Goal: Task Accomplishment & Management: Complete application form

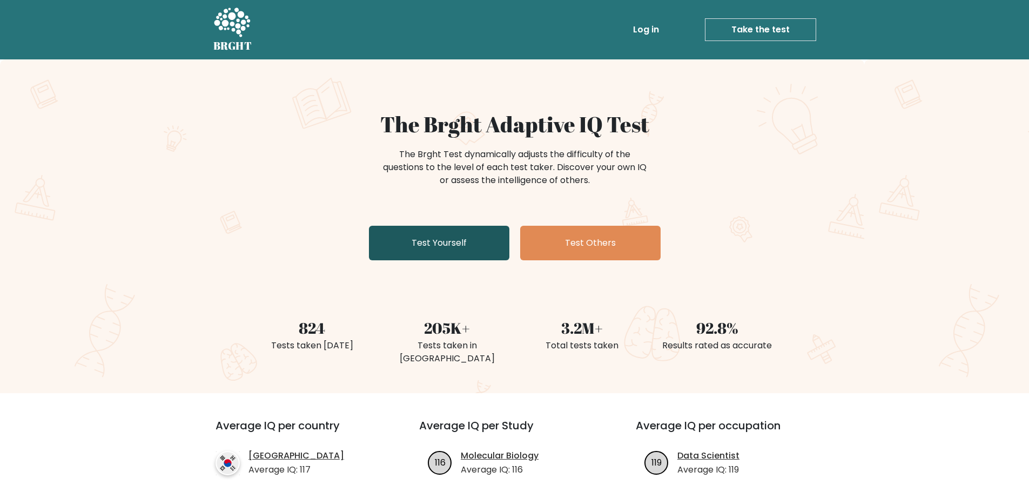
click at [445, 253] on link "Test Yourself" at bounding box center [439, 243] width 140 height 35
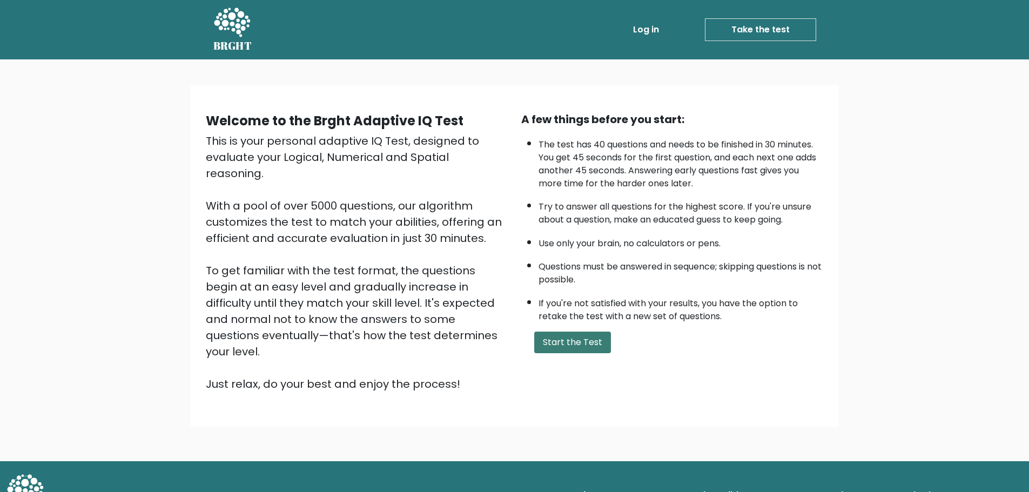
click at [566, 344] on button "Start the Test" at bounding box center [572, 343] width 77 height 22
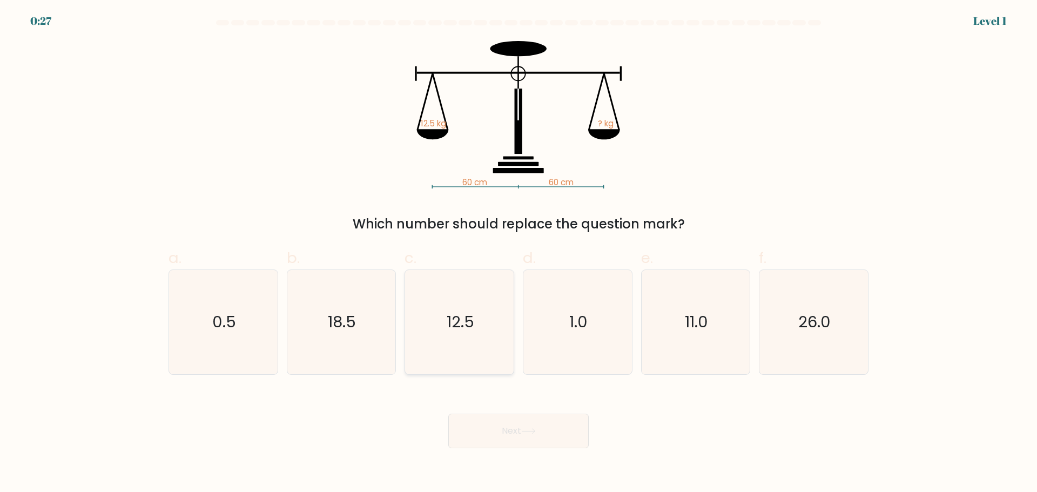
click at [455, 322] on text "12.5" at bounding box center [461, 322] width 28 height 22
click at [519, 253] on input "c. 12.5" at bounding box center [519, 249] width 1 height 7
radio input "true"
click at [535, 429] on icon at bounding box center [528, 431] width 13 height 5
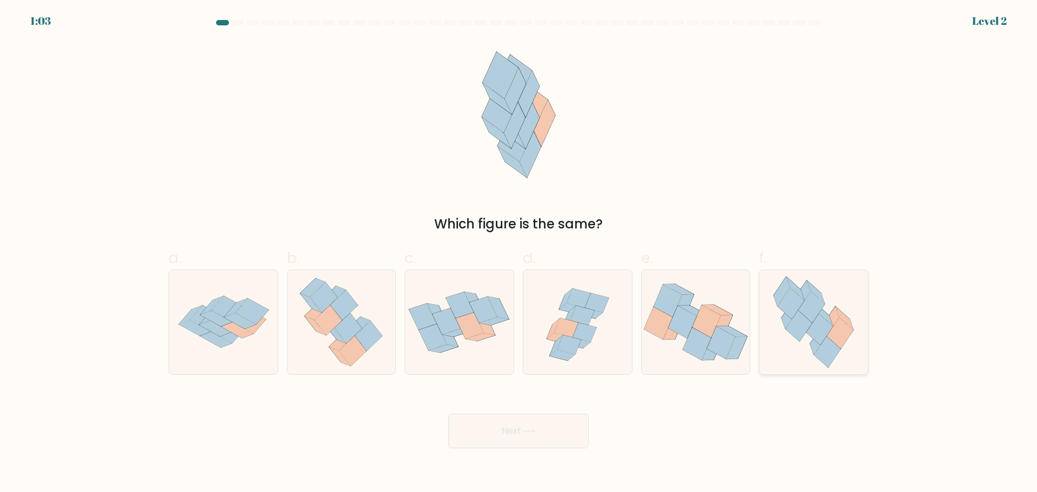
click at [831, 337] on icon at bounding box center [840, 332] width 26 height 31
click at [519, 253] on input "f." at bounding box center [519, 249] width 1 height 7
radio input "true"
click at [530, 436] on button "Next" at bounding box center [518, 431] width 140 height 35
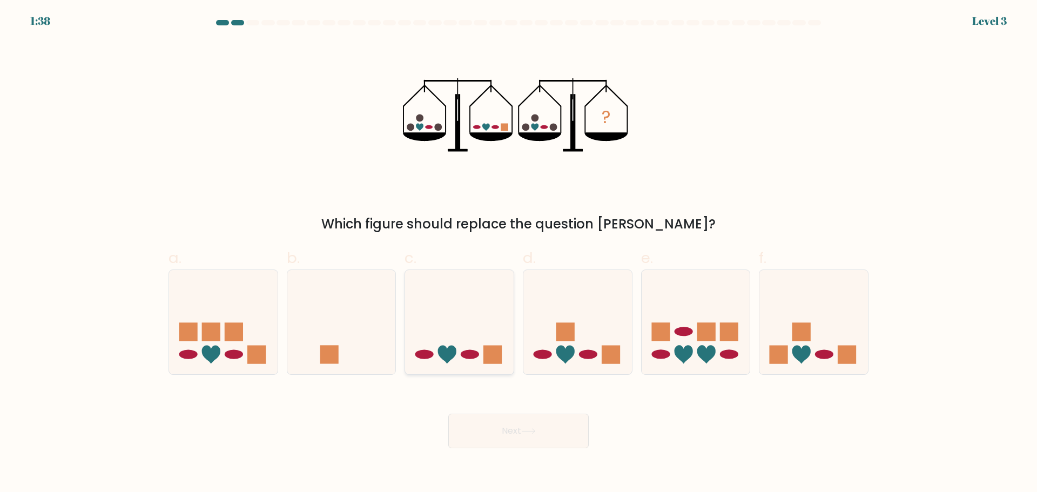
click at [463, 318] on icon at bounding box center [459, 322] width 109 height 90
click at [519, 253] on input "c." at bounding box center [519, 249] width 1 height 7
radio input "true"
click at [486, 426] on button "Next" at bounding box center [518, 431] width 140 height 35
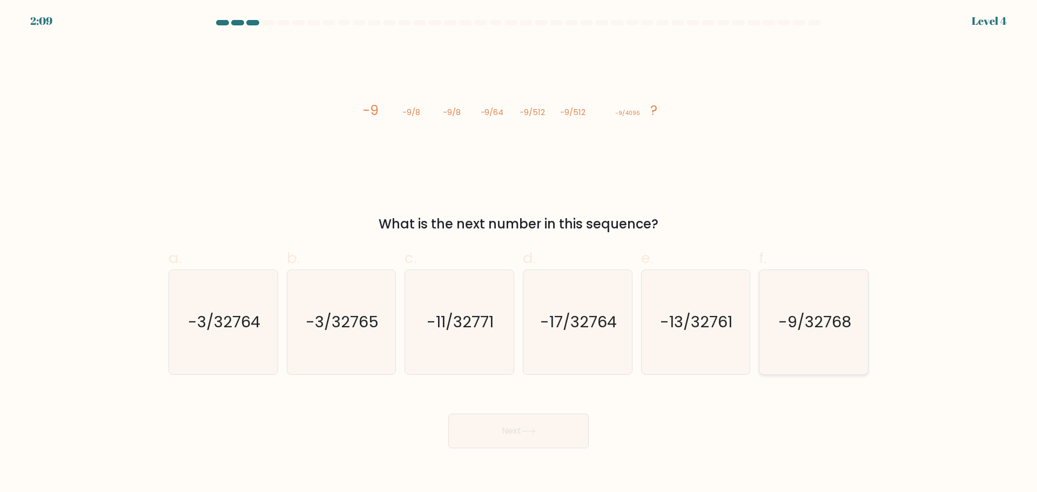
click at [809, 328] on text "-9/32768" at bounding box center [814, 322] width 73 height 22
click at [519, 253] on input "f. -9/32768" at bounding box center [519, 249] width 1 height 7
radio input "true"
click at [559, 425] on button "Next" at bounding box center [518, 431] width 140 height 35
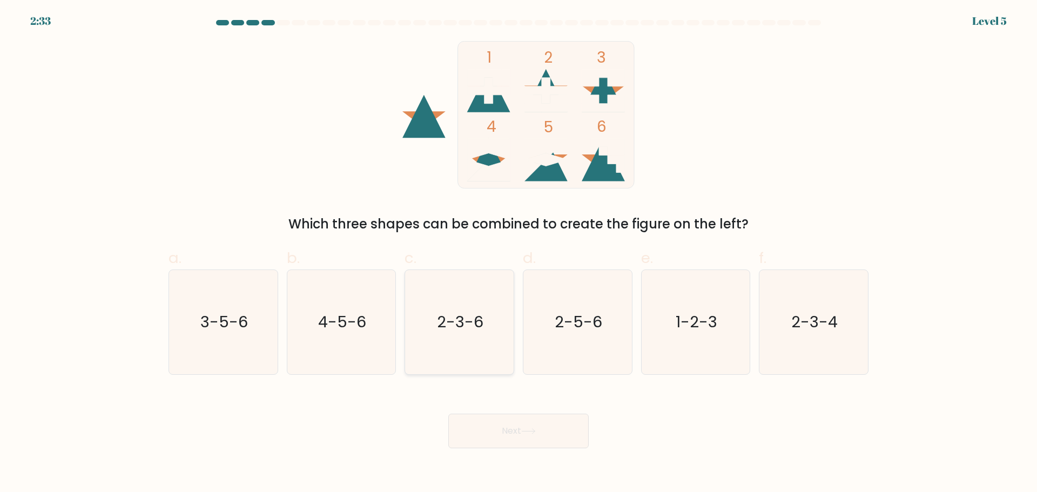
click at [454, 319] on text "2-3-6" at bounding box center [461, 322] width 46 height 22
click at [519, 253] on input "c. 2-3-6" at bounding box center [519, 249] width 1 height 7
radio input "true"
drag, startPoint x: 495, startPoint y: 399, endPoint x: 500, endPoint y: 407, distance: 9.4
click at [498, 403] on div "Next" at bounding box center [518, 418] width 713 height 61
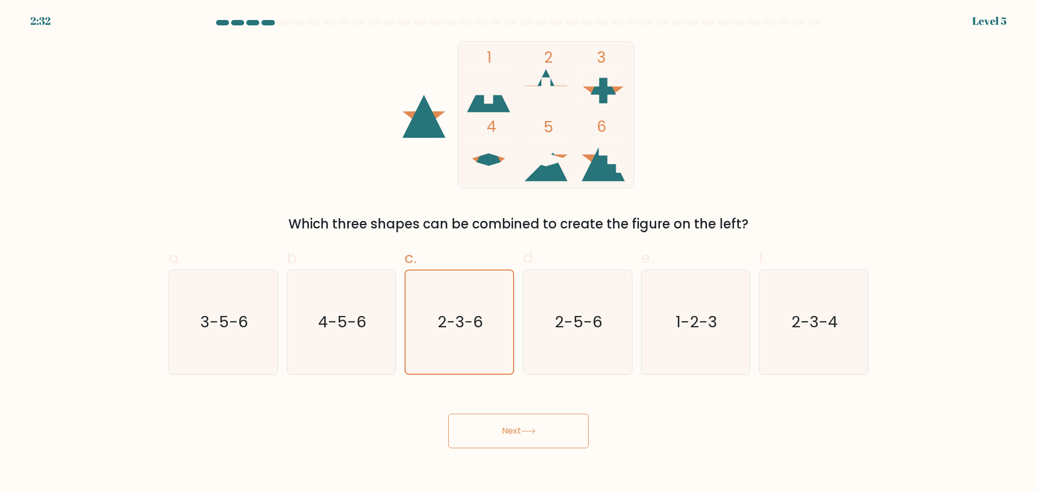
click at [508, 424] on button "Next" at bounding box center [518, 431] width 140 height 35
click at [509, 432] on button "Next" at bounding box center [518, 431] width 140 height 35
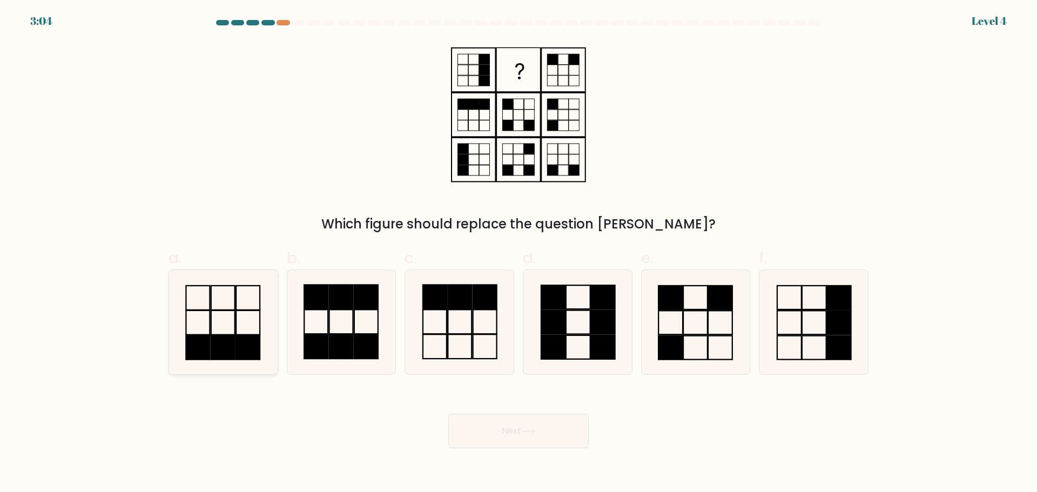
click at [250, 315] on icon at bounding box center [223, 322] width 104 height 104
click at [519, 253] on input "a." at bounding box center [519, 249] width 1 height 7
radio input "true"
click at [487, 419] on button "Next" at bounding box center [518, 431] width 140 height 35
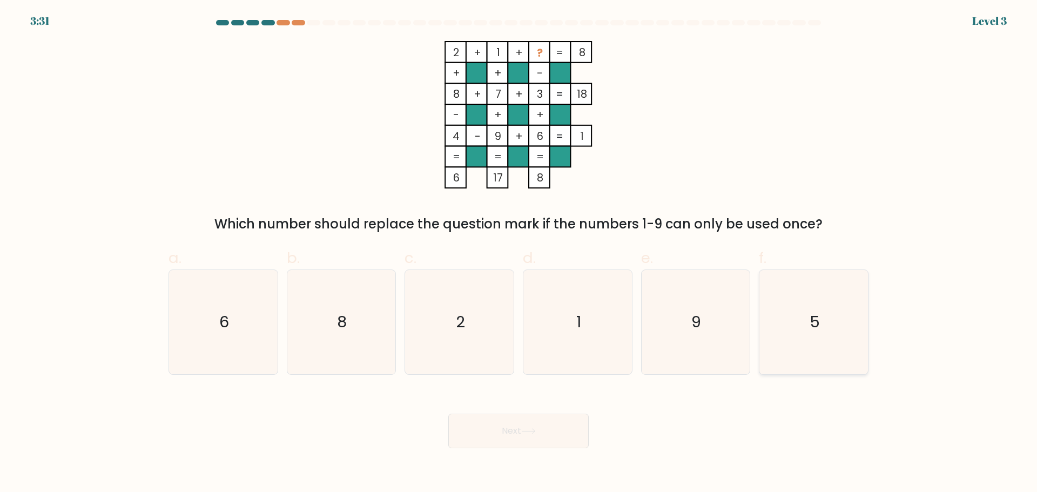
click at [822, 344] on icon "5" at bounding box center [814, 322] width 104 height 104
click at [519, 253] on input "f. 5" at bounding box center [519, 249] width 1 height 7
radio input "true"
click at [541, 428] on button "Next" at bounding box center [518, 431] width 140 height 35
click at [549, 420] on button "Next" at bounding box center [518, 431] width 140 height 35
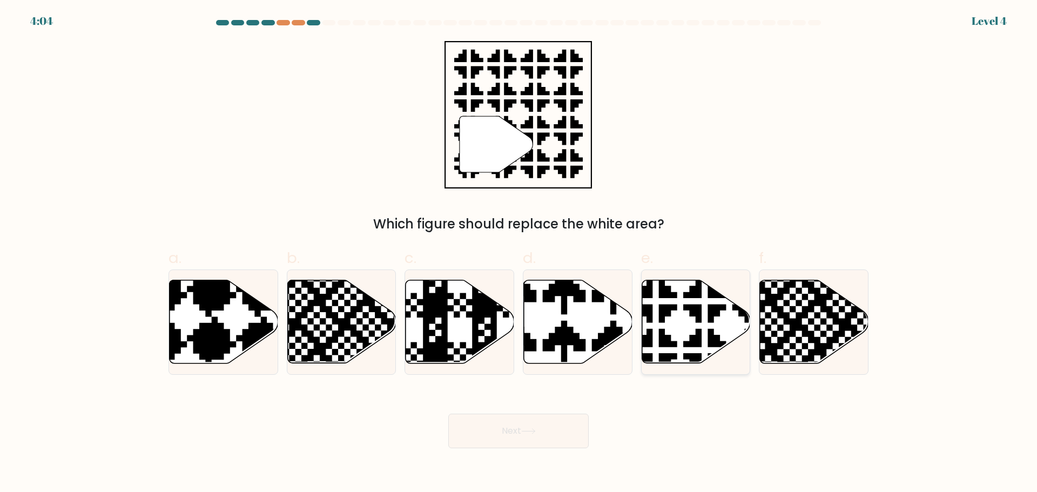
click at [692, 302] on icon at bounding box center [696, 321] width 109 height 83
click at [519, 253] on input "e." at bounding box center [519, 249] width 1 height 7
radio input "true"
click at [519, 422] on button "Next" at bounding box center [518, 431] width 140 height 35
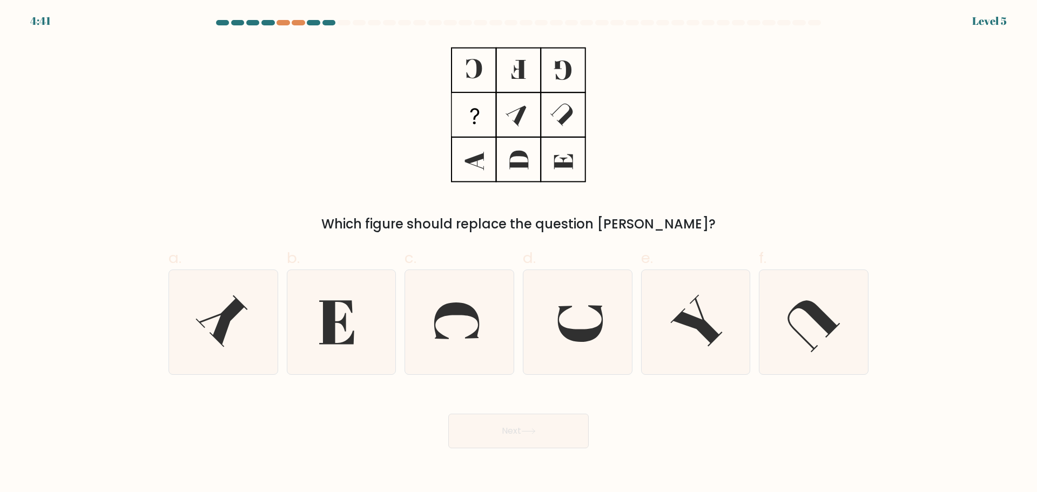
click at [639, 404] on div "Next" at bounding box center [518, 418] width 713 height 61
click at [593, 305] on icon at bounding box center [578, 322] width 104 height 104
click at [519, 253] on input "d." at bounding box center [519, 249] width 1 height 7
radio input "true"
click at [527, 434] on button "Next" at bounding box center [518, 431] width 140 height 35
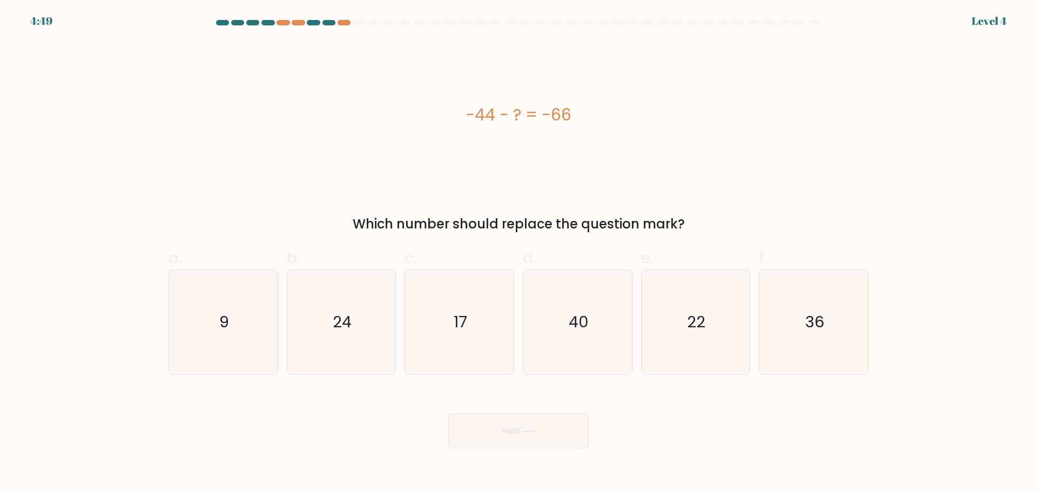
click at [677, 229] on div "Which number should replace the question mark?" at bounding box center [518, 223] width 687 height 19
click at [713, 346] on icon "22" at bounding box center [695, 322] width 104 height 104
click at [519, 253] on input "e. 22" at bounding box center [519, 249] width 1 height 7
radio input "true"
click at [519, 444] on button "Next" at bounding box center [518, 431] width 140 height 35
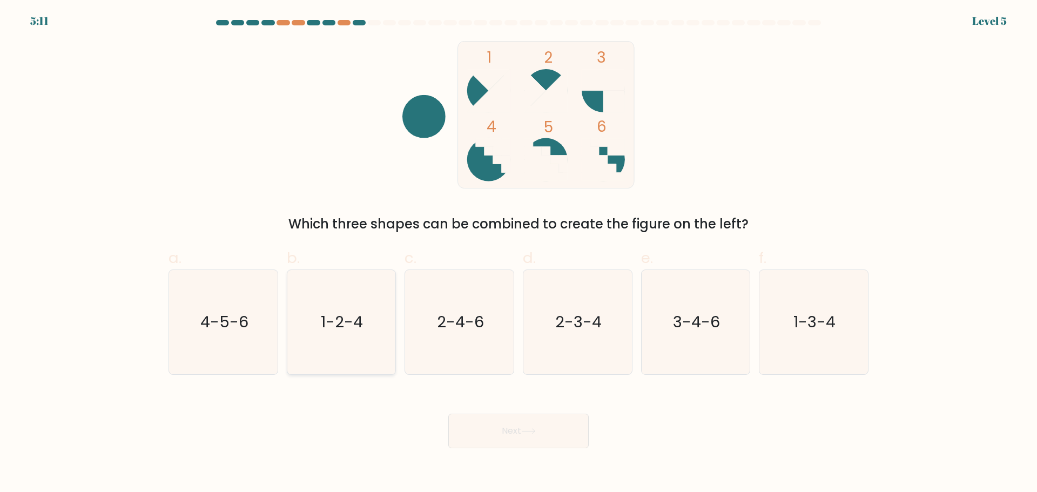
drag, startPoint x: 261, startPoint y: 325, endPoint x: 303, endPoint y: 331, distance: 42.5
click at [260, 325] on icon "4-5-6" at bounding box center [223, 322] width 104 height 104
click at [519, 253] on input "a. 4-5-6" at bounding box center [519, 249] width 1 height 7
radio input "true"
click at [465, 419] on button "Next" at bounding box center [518, 431] width 140 height 35
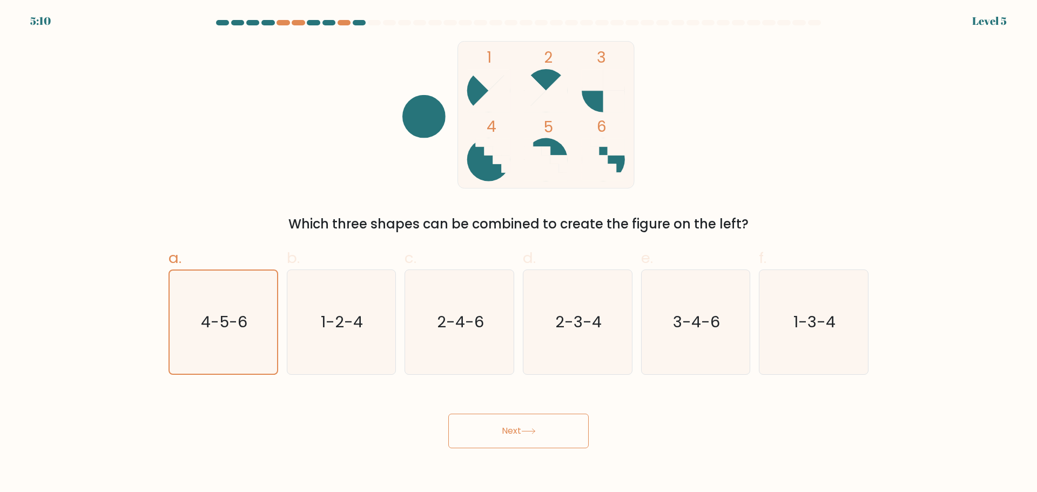
click at [481, 427] on button "Next" at bounding box center [518, 431] width 140 height 35
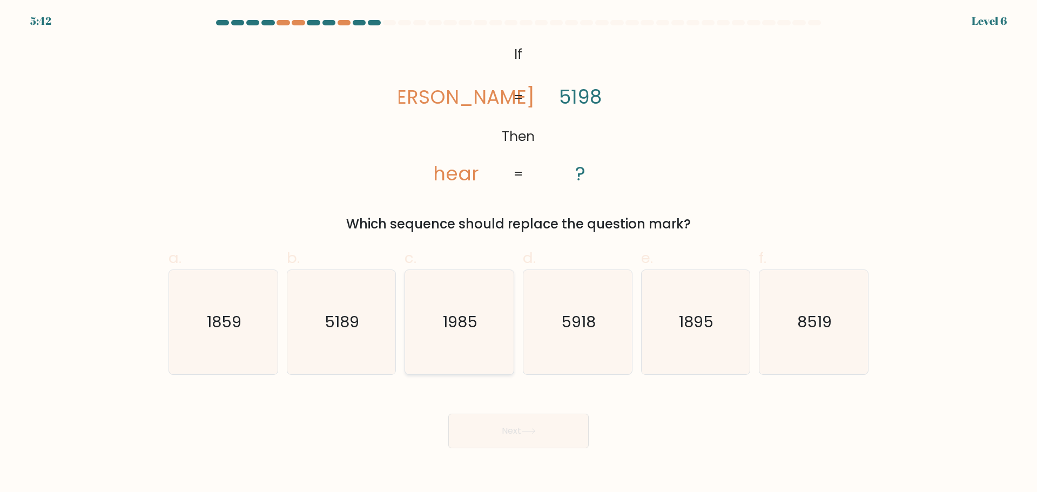
click at [481, 333] on icon "1985" at bounding box center [459, 322] width 104 height 104
click at [519, 253] on input "c. 1985" at bounding box center [519, 249] width 1 height 7
radio input "true"
click at [505, 411] on div "Next" at bounding box center [518, 418] width 713 height 61
click at [502, 426] on button "Next" at bounding box center [518, 431] width 140 height 35
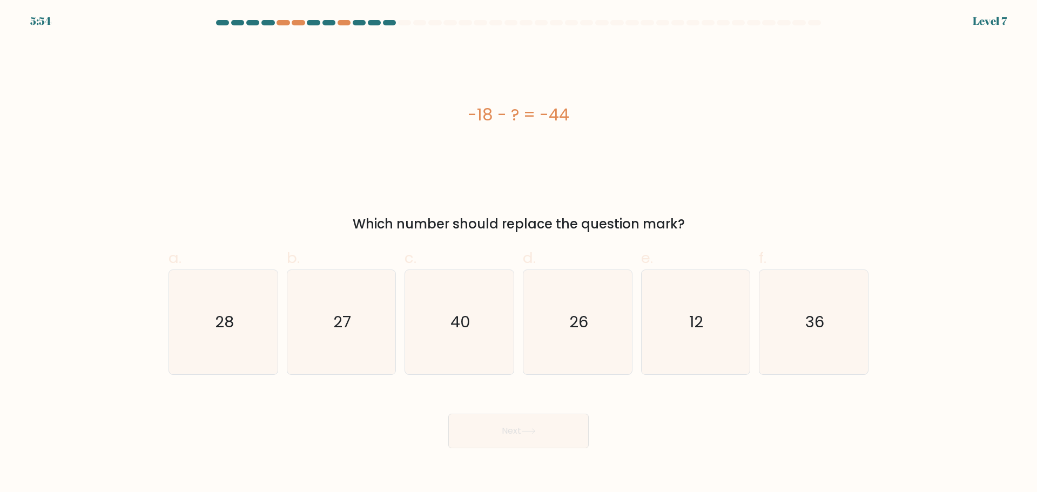
click at [521, 426] on button "Next" at bounding box center [518, 431] width 140 height 35
click at [560, 354] on icon "26" at bounding box center [578, 322] width 104 height 104
click at [519, 253] on input "d. 26" at bounding box center [519, 249] width 1 height 7
radio input "true"
click at [547, 422] on button "Next" at bounding box center [518, 431] width 140 height 35
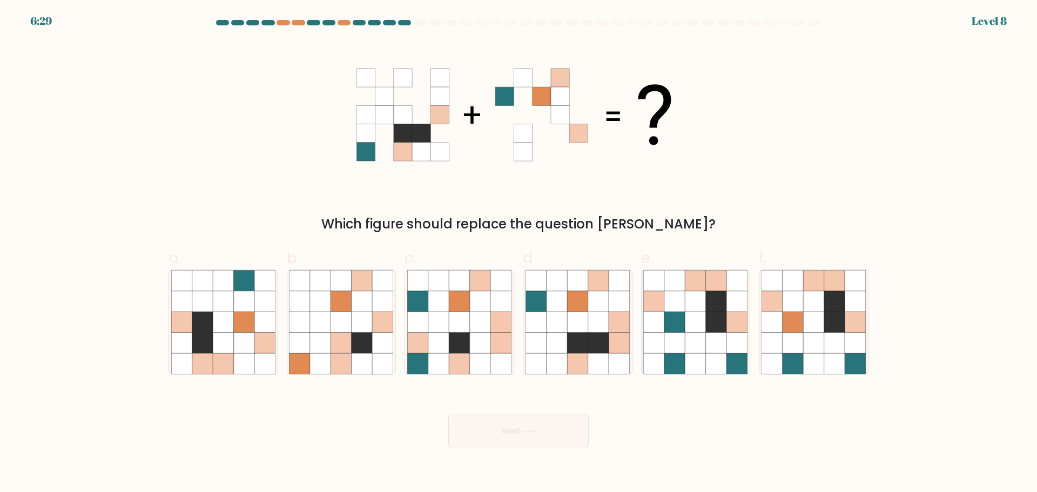
drag, startPoint x: 805, startPoint y: 25, endPoint x: 801, endPoint y: 29, distance: 6.2
click at [805, 25] on div at bounding box center [518, 25] width 713 height 10
click at [450, 311] on icon at bounding box center [459, 301] width 21 height 21
click at [519, 253] on input "c." at bounding box center [519, 249] width 1 height 7
radio input "true"
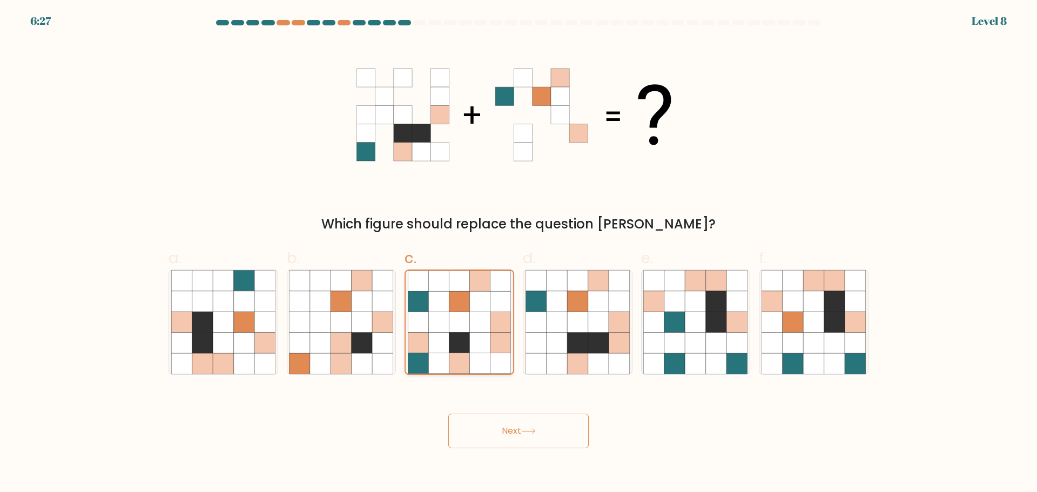
click at [461, 329] on icon at bounding box center [459, 322] width 21 height 21
click at [519, 253] on input "c." at bounding box center [519, 249] width 1 height 7
click at [462, 323] on icon at bounding box center [459, 322] width 21 height 21
click at [519, 253] on input "c." at bounding box center [519, 249] width 1 height 7
click at [568, 338] on icon at bounding box center [577, 342] width 21 height 21
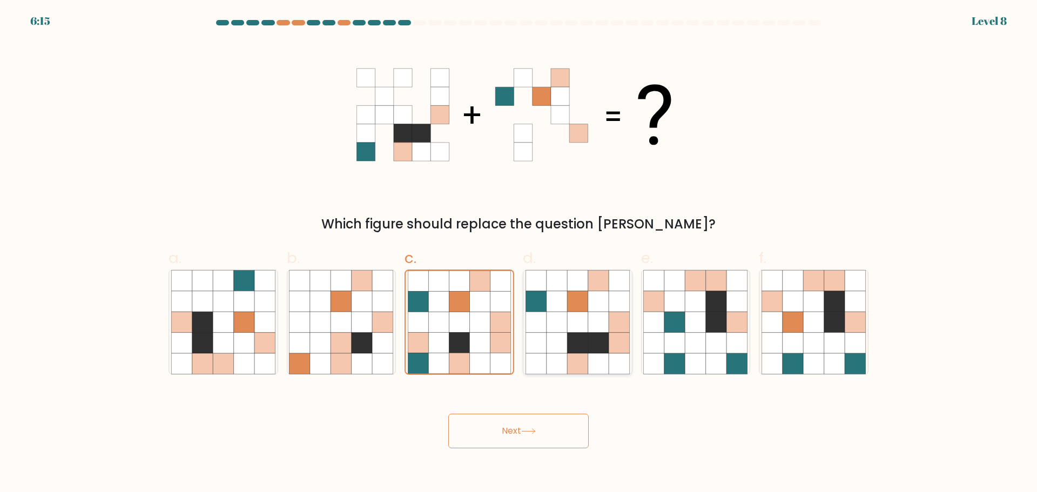
click at [519, 253] on input "d." at bounding box center [519, 249] width 1 height 7
radio input "true"
click at [509, 414] on div "Next" at bounding box center [518, 418] width 713 height 61
click at [526, 429] on icon at bounding box center [528, 431] width 15 height 6
click at [550, 429] on button "Next" at bounding box center [518, 431] width 140 height 35
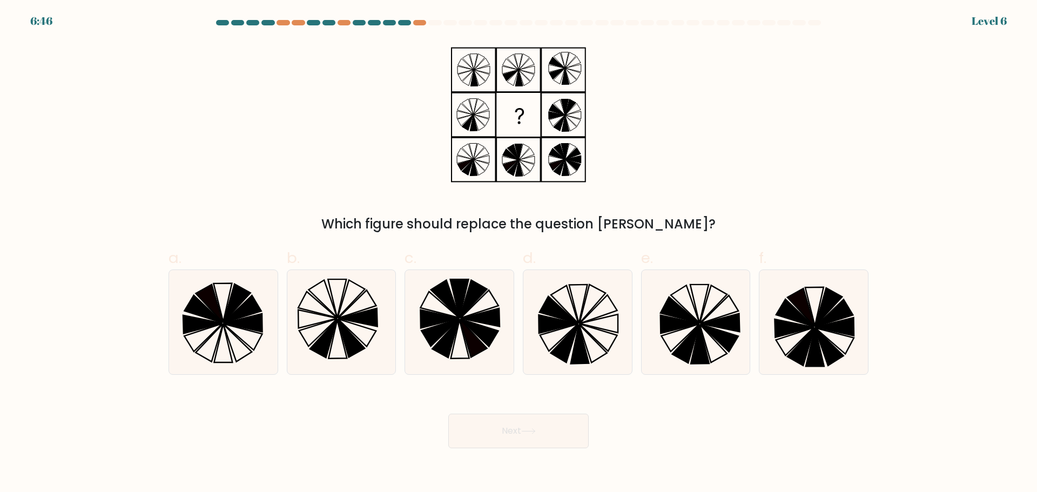
click at [468, 110] on icon at bounding box center [518, 114] width 135 height 147
click at [473, 94] on icon at bounding box center [518, 114] width 135 height 147
click at [569, 339] on icon at bounding box center [564, 343] width 28 height 38
click at [519, 253] on input "d." at bounding box center [519, 249] width 1 height 7
radio input "true"
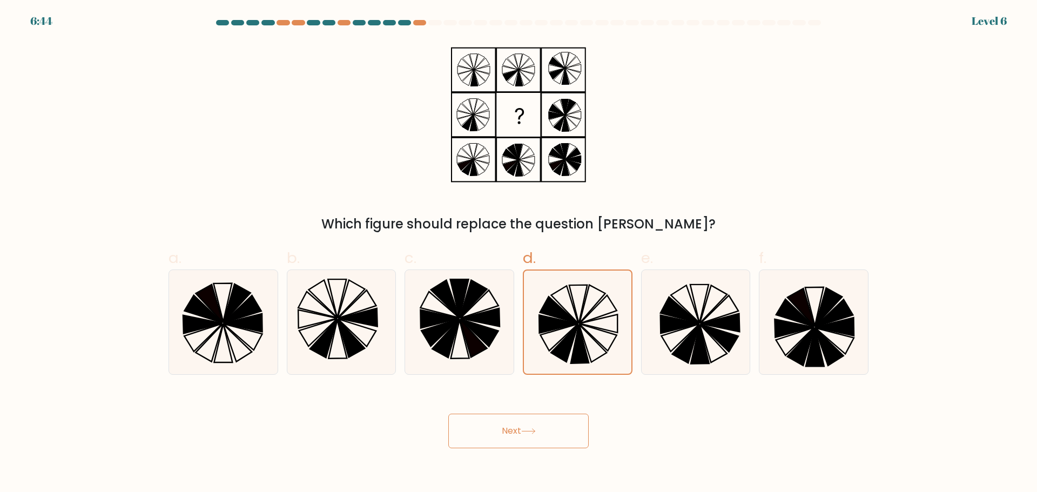
click at [540, 414] on button "Next" at bounding box center [518, 431] width 140 height 35
click at [538, 427] on button "Next" at bounding box center [518, 431] width 140 height 35
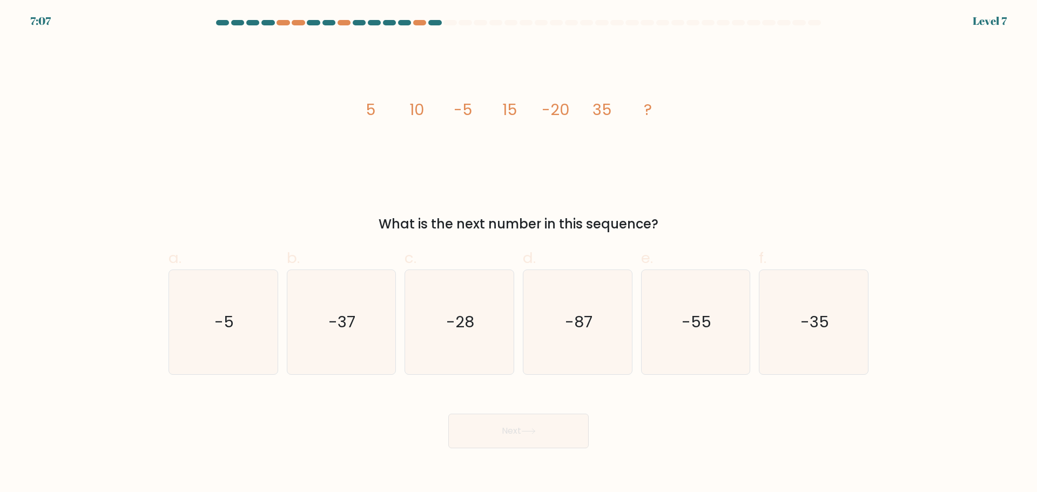
click at [753, 407] on div "Next" at bounding box center [518, 418] width 713 height 61
click at [710, 355] on icon "-55" at bounding box center [695, 322] width 104 height 104
click at [519, 253] on input "e. -55" at bounding box center [519, 249] width 1 height 7
radio input "true"
click at [534, 429] on icon at bounding box center [528, 431] width 15 height 6
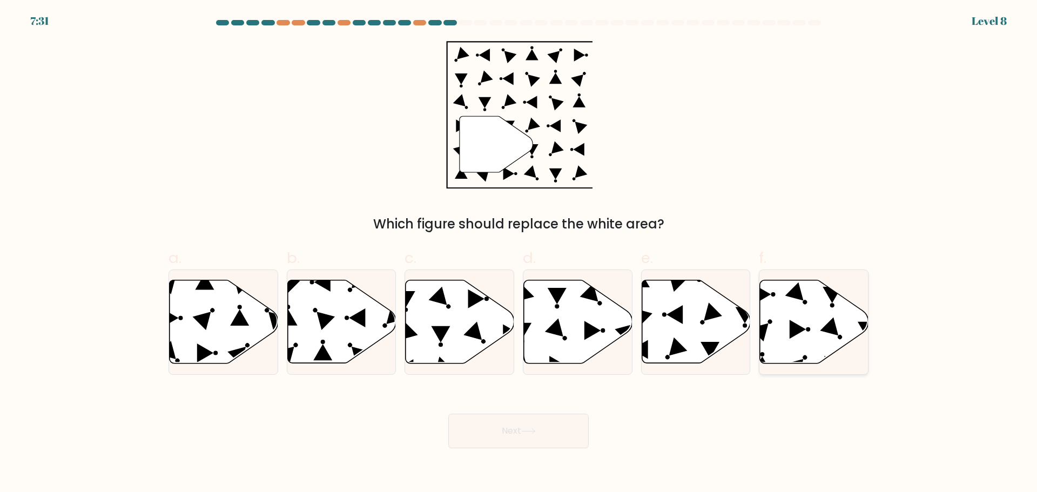
click at [799, 324] on icon at bounding box center [814, 321] width 109 height 83
click at [519, 253] on input "f." at bounding box center [519, 249] width 1 height 7
radio input "true"
click at [498, 439] on button "Next" at bounding box center [518, 431] width 140 height 35
click at [473, 429] on button "Next" at bounding box center [518, 431] width 140 height 35
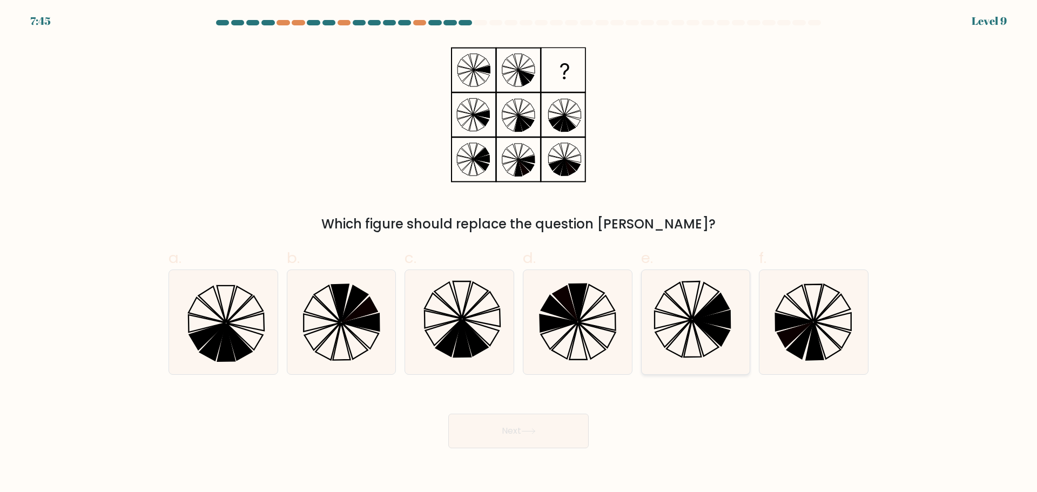
click at [708, 347] on icon at bounding box center [695, 322] width 104 height 104
click at [519, 253] on input "e." at bounding box center [519, 249] width 1 height 7
radio input "true"
click at [545, 439] on button "Next" at bounding box center [518, 431] width 140 height 35
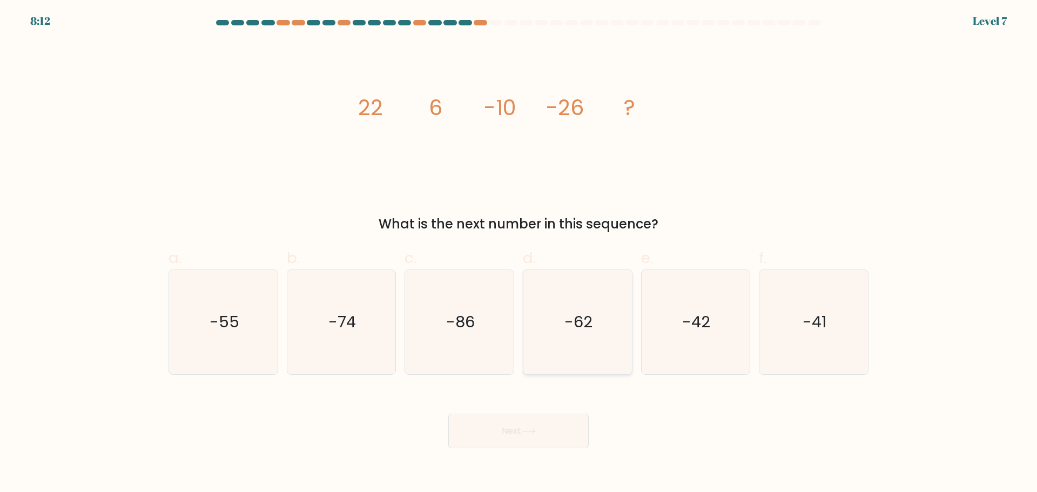
click at [566, 307] on icon "-62" at bounding box center [578, 322] width 104 height 104
click at [519, 253] on input "d. -62" at bounding box center [519, 249] width 1 height 7
radio input "true"
click at [437, 301] on icon "-86" at bounding box center [459, 322] width 104 height 104
click at [519, 253] on input "c. -86" at bounding box center [519, 249] width 1 height 7
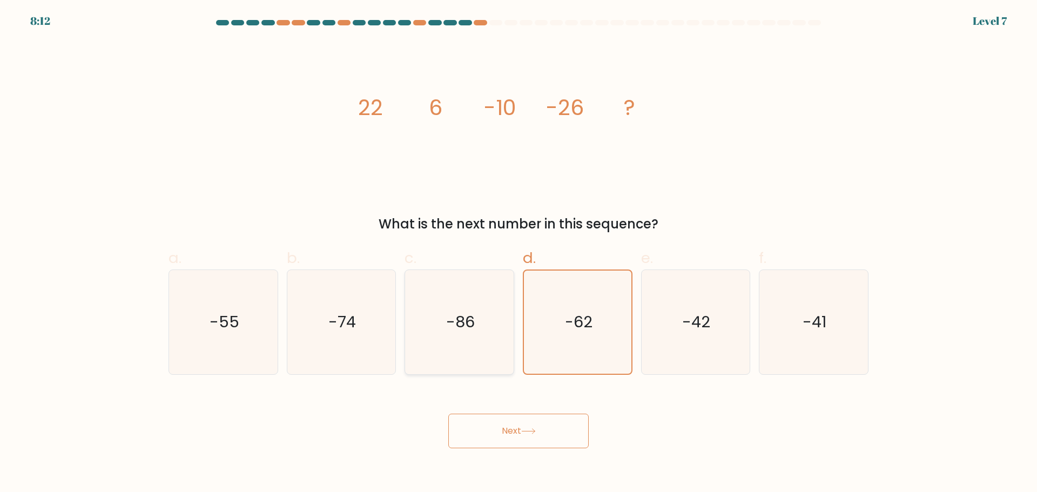
radio input "true"
click at [547, 312] on icon "-62" at bounding box center [578, 322] width 104 height 104
click at [519, 253] on input "d. -62" at bounding box center [519, 249] width 1 height 7
radio input "true"
drag, startPoint x: 363, startPoint y: 301, endPoint x: 350, endPoint y: 302, distance: 13.0
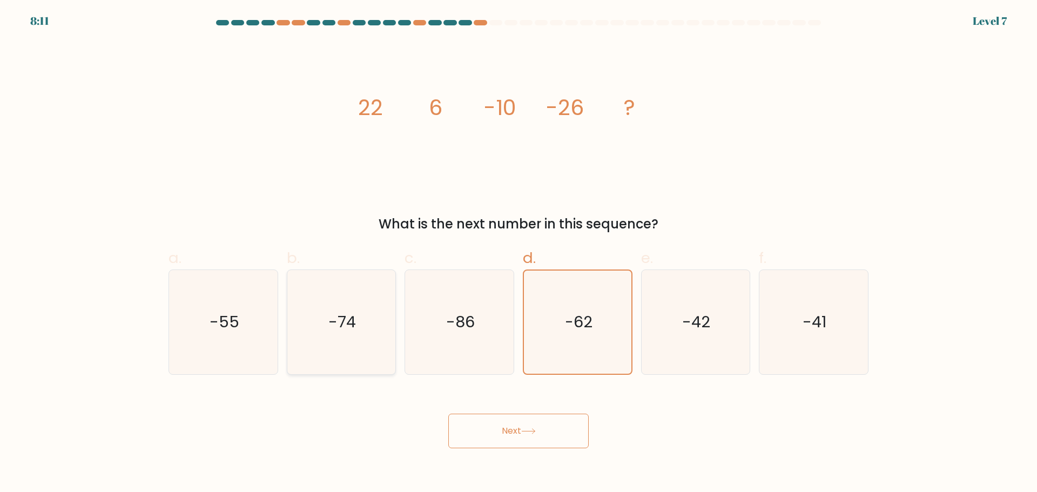
click at [365, 300] on icon "-74" at bounding box center [341, 322] width 104 height 104
click at [519, 253] on input "b. -74" at bounding box center [519, 249] width 1 height 7
radio input "true"
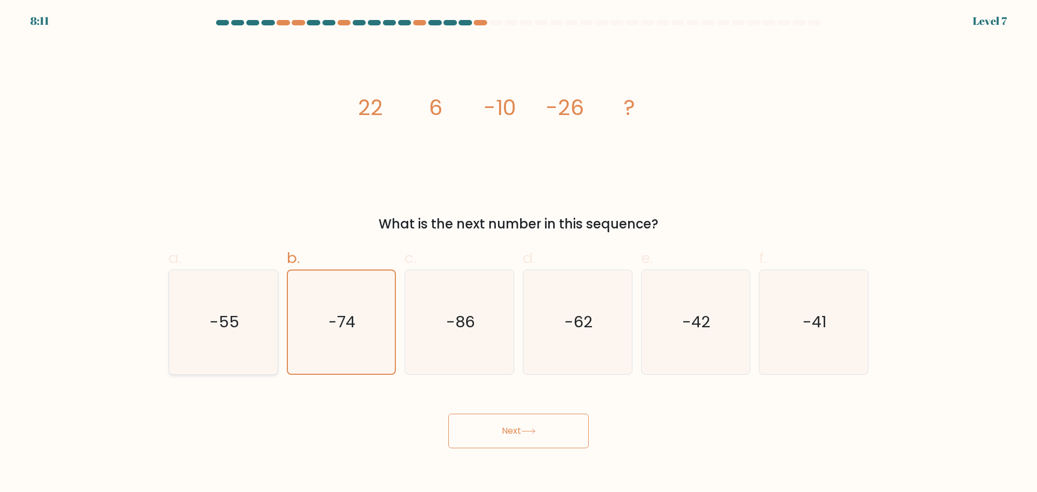
click at [264, 300] on icon "-55" at bounding box center [223, 322] width 104 height 104
click at [519, 253] on input "a. -55" at bounding box center [519, 249] width 1 height 7
radio input "true"
click at [416, 310] on icon "-86" at bounding box center [459, 322] width 104 height 104
click at [519, 253] on input "c. -86" at bounding box center [519, 249] width 1 height 7
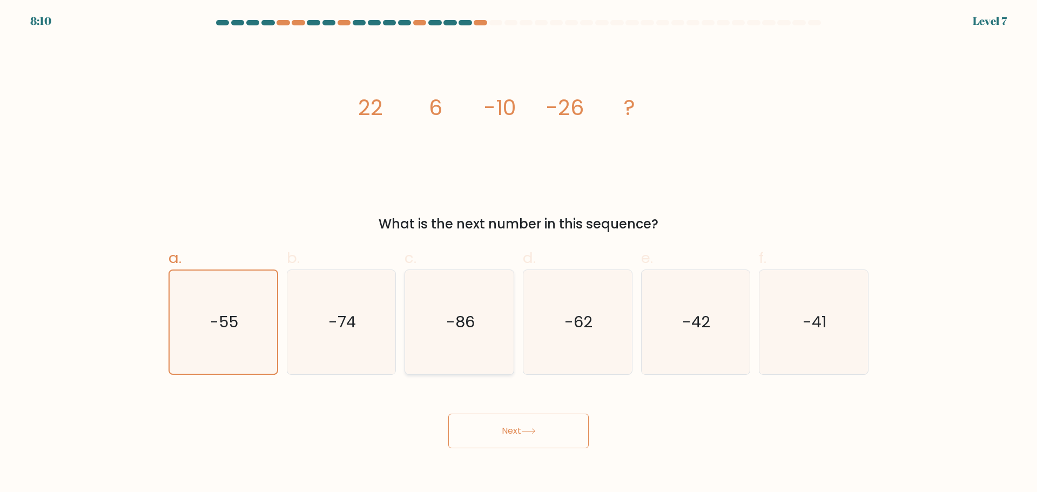
radio input "true"
click at [573, 315] on text "-62" at bounding box center [579, 322] width 28 height 22
click at [519, 253] on input "d. -62" at bounding box center [519, 249] width 1 height 7
radio input "true"
click at [705, 320] on text "-42" at bounding box center [697, 322] width 28 height 22
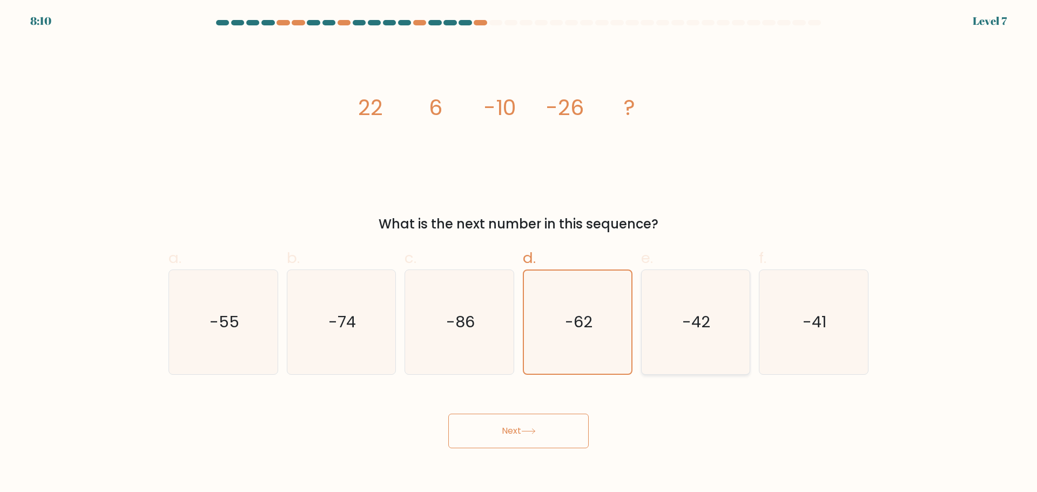
click at [519, 253] on input "e. -42" at bounding box center [519, 249] width 1 height 7
radio input "true"
click at [582, 409] on div "Next" at bounding box center [518, 418] width 713 height 61
click at [562, 426] on button "Next" at bounding box center [518, 431] width 140 height 35
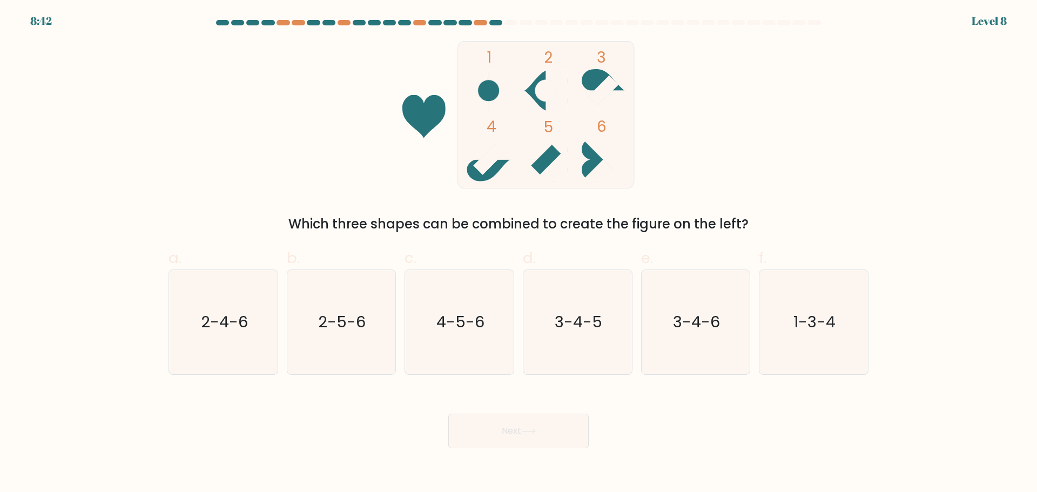
click at [593, 165] on icon at bounding box center [603, 159] width 43 height 43
click at [587, 337] on icon "3-4-5" at bounding box center [578, 322] width 104 height 104
click at [519, 253] on input "d. 3-4-5" at bounding box center [519, 249] width 1 height 7
radio input "true"
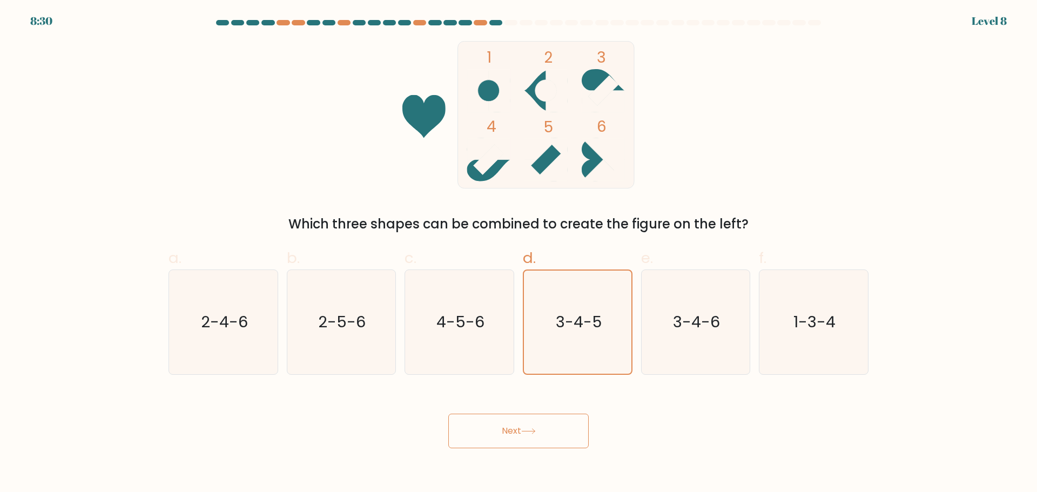
click at [536, 421] on button "Next" at bounding box center [518, 431] width 140 height 35
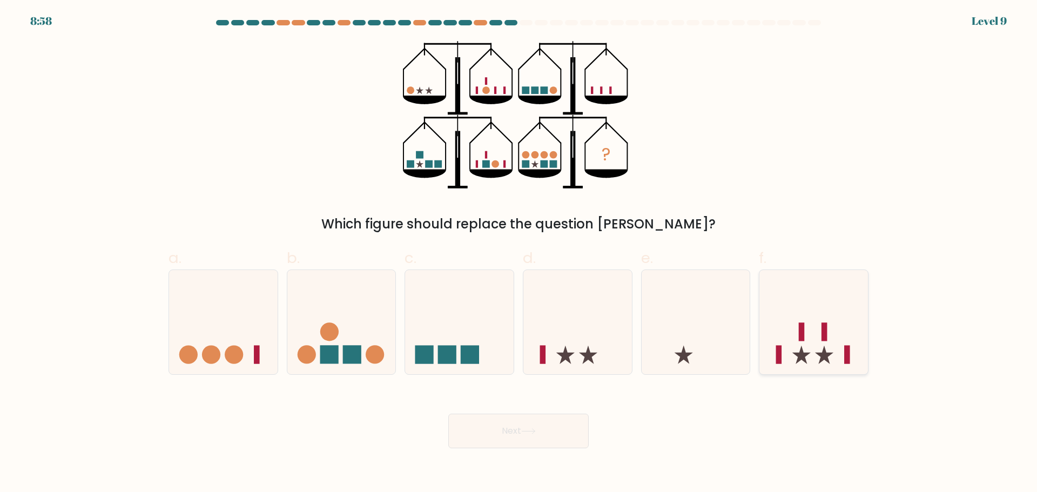
click at [830, 331] on icon at bounding box center [814, 322] width 109 height 90
click at [519, 253] on input "f." at bounding box center [519, 249] width 1 height 7
radio input "true"
click at [504, 441] on button "Next" at bounding box center [518, 431] width 140 height 35
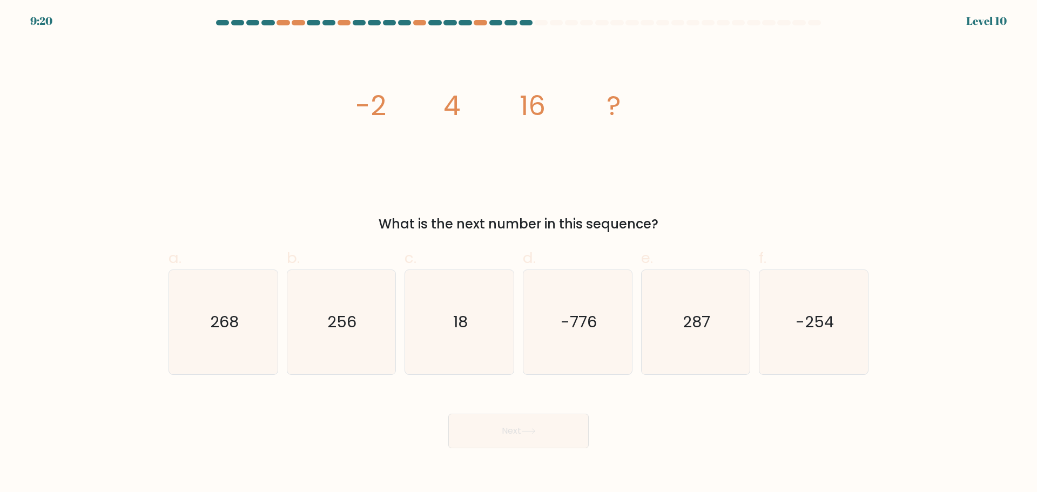
click at [696, 407] on div "Next" at bounding box center [518, 418] width 713 height 61
click at [366, 342] on icon "256" at bounding box center [341, 322] width 104 height 104
click at [519, 253] on input "b. 256" at bounding box center [519, 249] width 1 height 7
radio input "true"
click at [480, 427] on button "Next" at bounding box center [518, 431] width 140 height 35
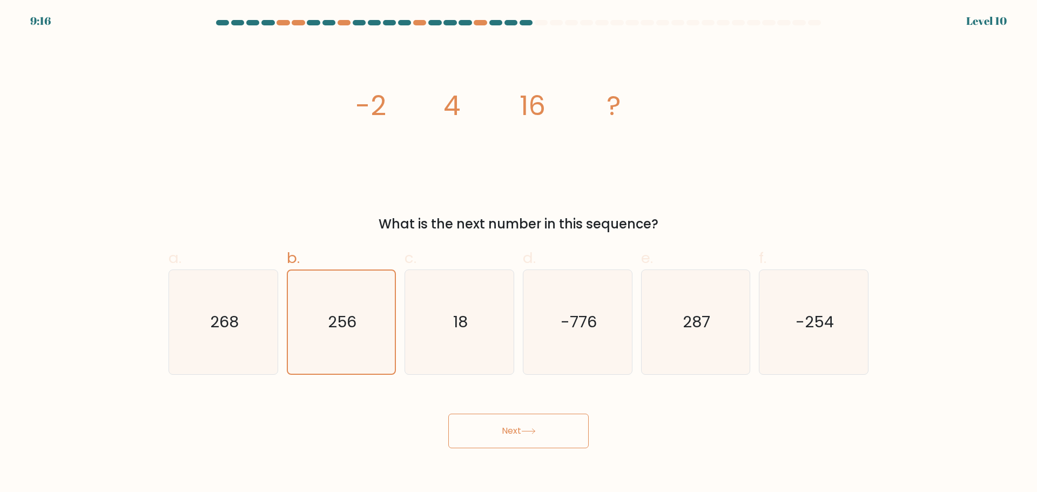
click at [487, 436] on button "Next" at bounding box center [518, 431] width 140 height 35
click at [476, 435] on button "Next" at bounding box center [518, 431] width 140 height 35
click at [427, 362] on icon "18" at bounding box center [459, 322] width 104 height 104
click at [519, 253] on input "c. 18" at bounding box center [519, 249] width 1 height 7
radio input "true"
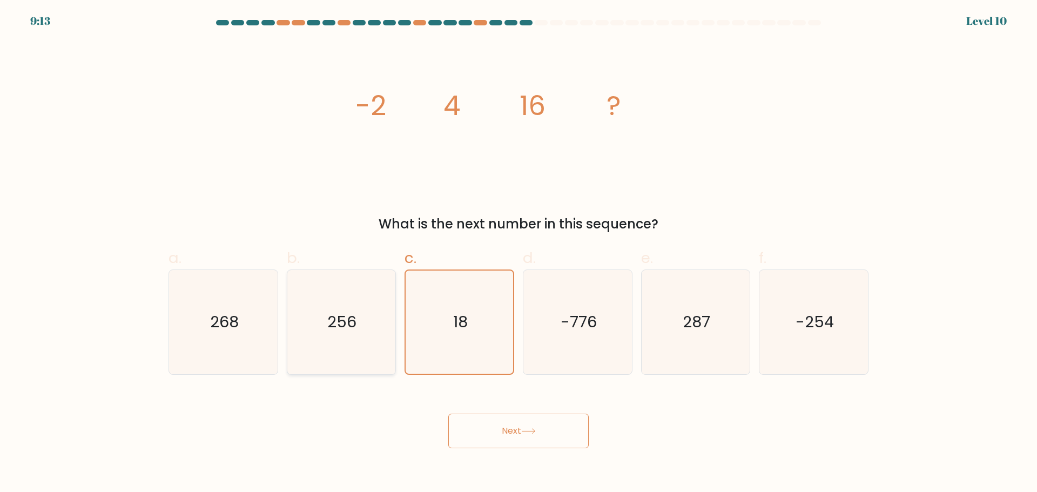
click at [360, 356] on icon "256" at bounding box center [341, 322] width 104 height 104
click at [519, 253] on input "b. 256" at bounding box center [519, 249] width 1 height 7
radio input "true"
click at [462, 417] on button "Next" at bounding box center [518, 431] width 140 height 35
click at [522, 432] on button "Next" at bounding box center [518, 431] width 140 height 35
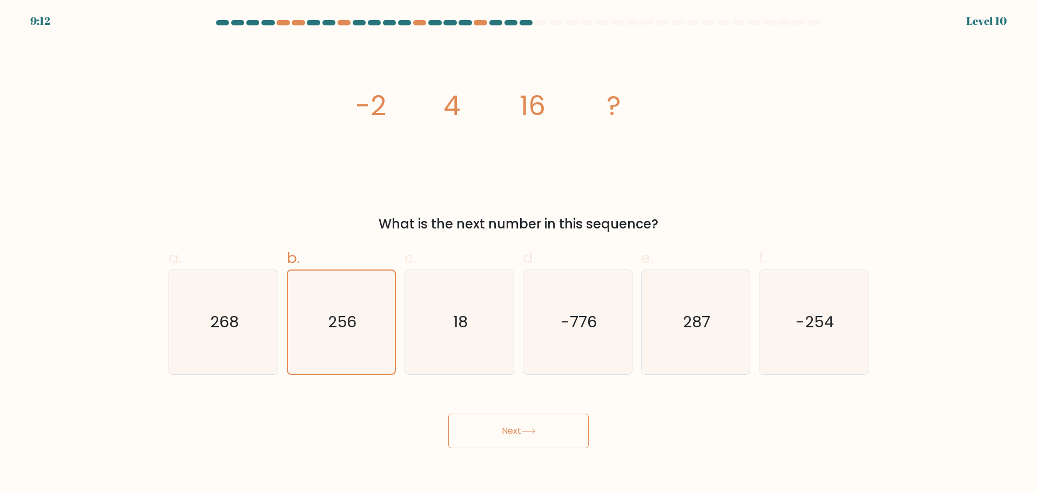
click at [525, 432] on icon at bounding box center [528, 431] width 15 height 6
click at [533, 433] on icon at bounding box center [528, 431] width 15 height 6
click at [612, 433] on div "Next" at bounding box center [518, 418] width 713 height 61
click at [557, 431] on button "Next" at bounding box center [518, 431] width 140 height 35
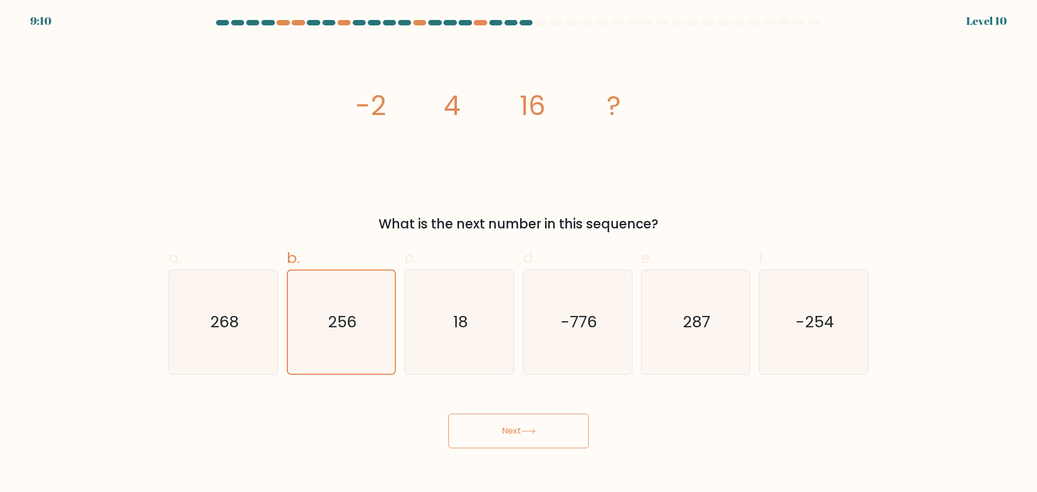
click at [557, 431] on button "Next" at bounding box center [518, 431] width 140 height 35
click at [450, 349] on icon "18" at bounding box center [459, 322] width 104 height 104
click at [519, 253] on input "c. 18" at bounding box center [519, 249] width 1 height 7
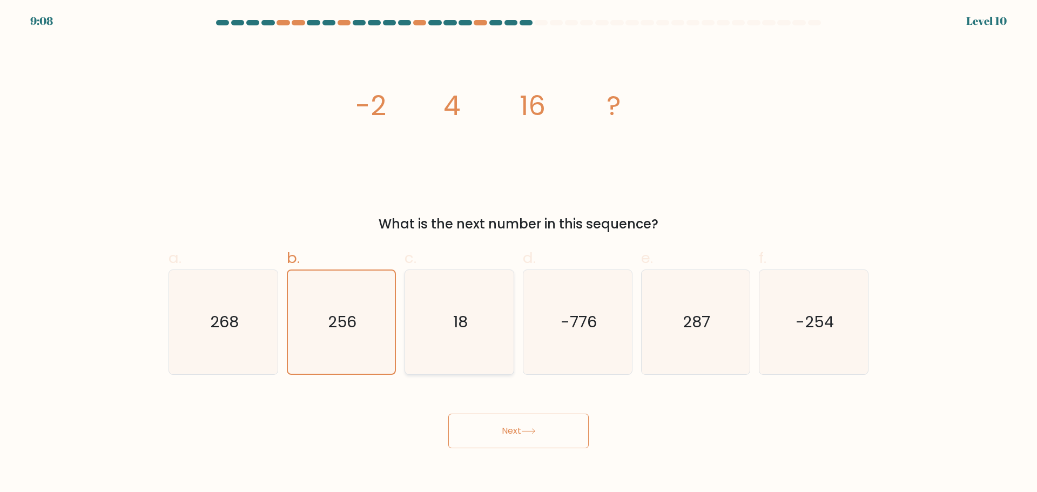
radio input "true"
click at [536, 349] on icon "-776" at bounding box center [578, 322] width 104 height 104
click at [519, 253] on input "d. -776" at bounding box center [519, 249] width 1 height 7
radio input "true"
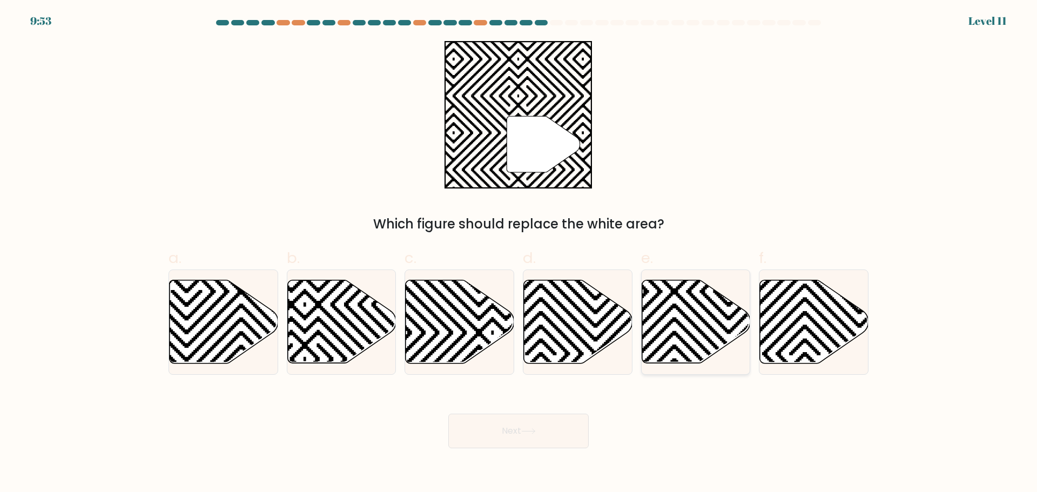
click at [713, 322] on icon at bounding box center [696, 321] width 109 height 83
click at [519, 253] on input "e." at bounding box center [519, 249] width 1 height 7
radio input "true"
click at [354, 326] on icon at bounding box center [305, 359] width 219 height 219
click at [519, 253] on input "b." at bounding box center [519, 249] width 1 height 7
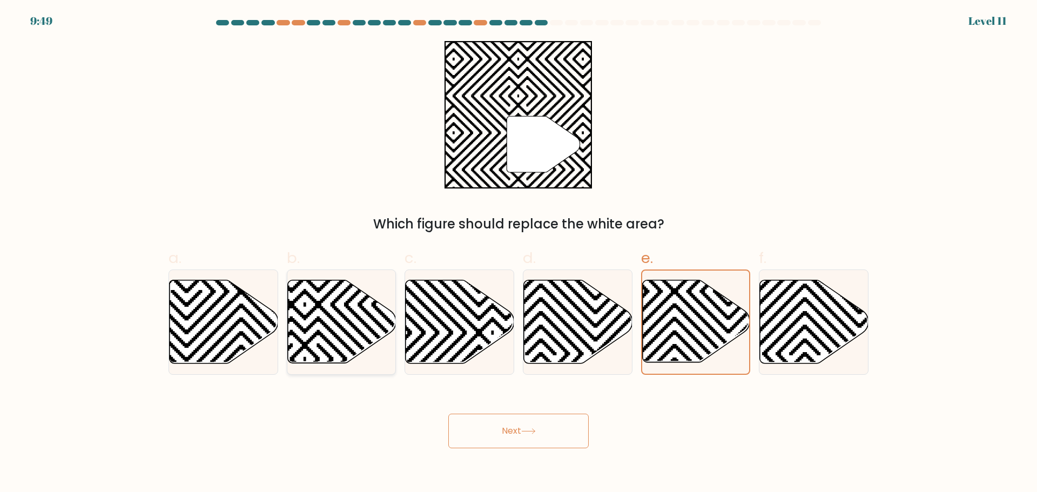
radio input "true"
click at [503, 414] on button "Next" at bounding box center [518, 431] width 140 height 35
click at [499, 441] on button "Next" at bounding box center [518, 431] width 140 height 35
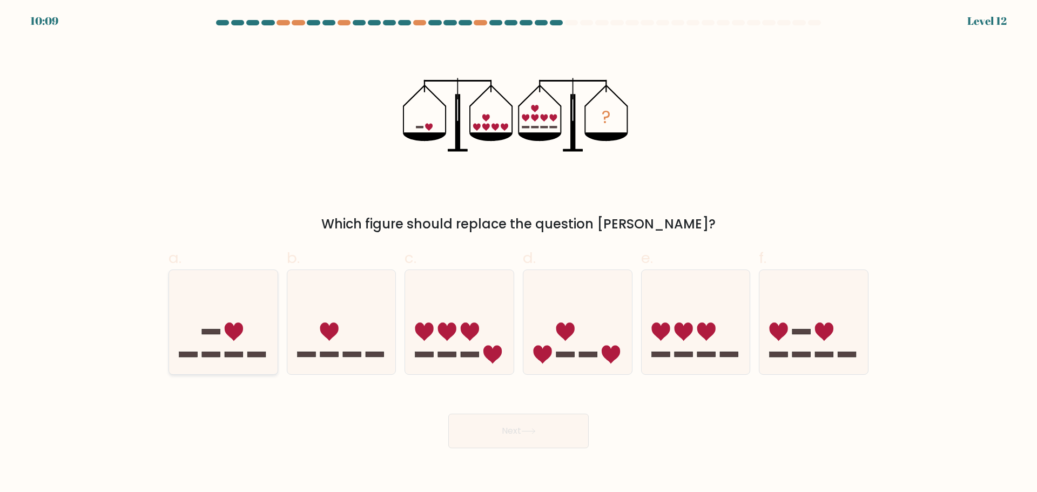
click at [265, 355] on rect at bounding box center [256, 354] width 18 height 5
click at [519, 253] on input "a." at bounding box center [519, 249] width 1 height 7
radio input "true"
click at [498, 435] on button "Next" at bounding box center [518, 431] width 140 height 35
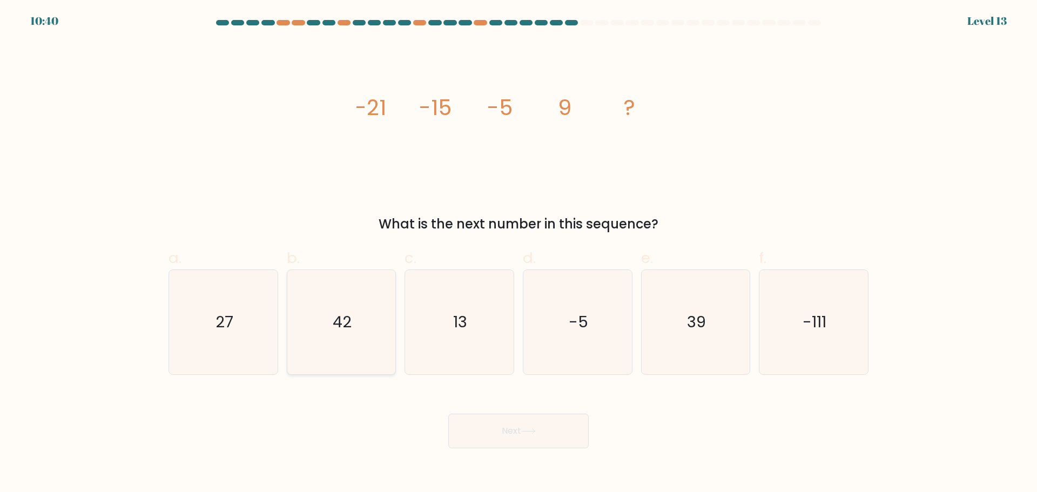
click at [377, 317] on icon "42" at bounding box center [341, 322] width 104 height 104
click at [519, 253] on input "b. 42" at bounding box center [519, 249] width 1 height 7
radio input "true"
click at [532, 431] on icon at bounding box center [528, 431] width 13 height 5
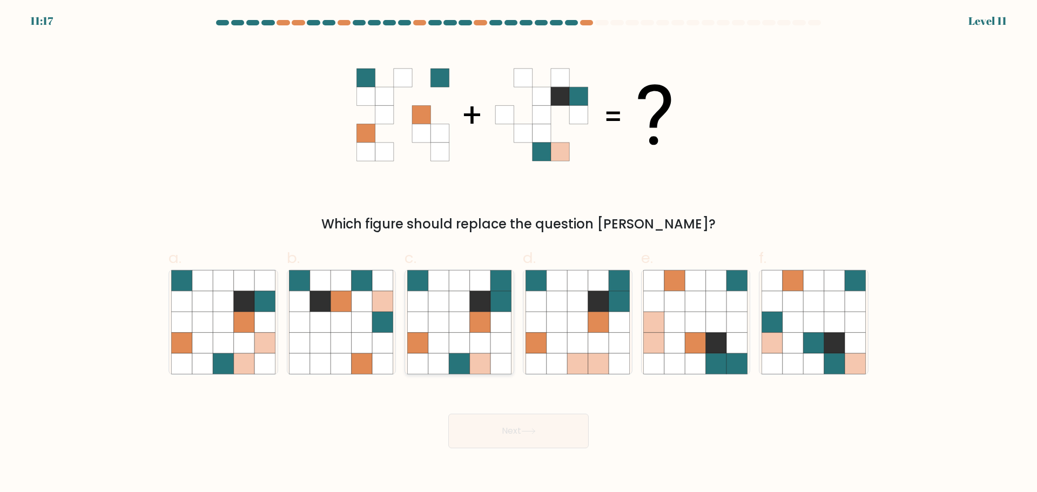
click at [452, 319] on icon at bounding box center [459, 322] width 21 height 21
click at [519, 253] on input "c." at bounding box center [519, 249] width 1 height 7
radio input "true"
click at [507, 427] on button "Next" at bounding box center [518, 431] width 140 height 35
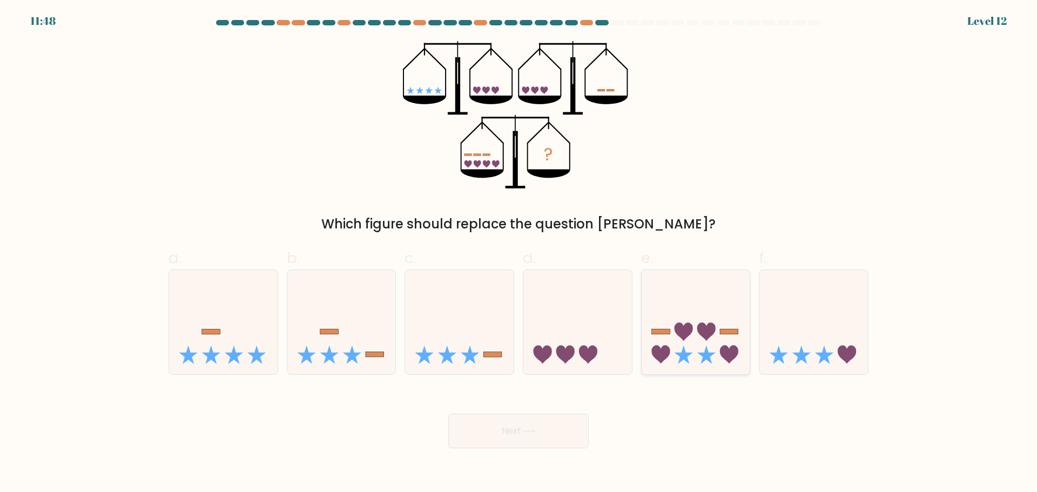
click at [701, 337] on icon at bounding box center [696, 322] width 109 height 90
click at [519, 253] on input "e." at bounding box center [519, 249] width 1 height 7
radio input "true"
click at [515, 434] on button "Next" at bounding box center [518, 431] width 140 height 35
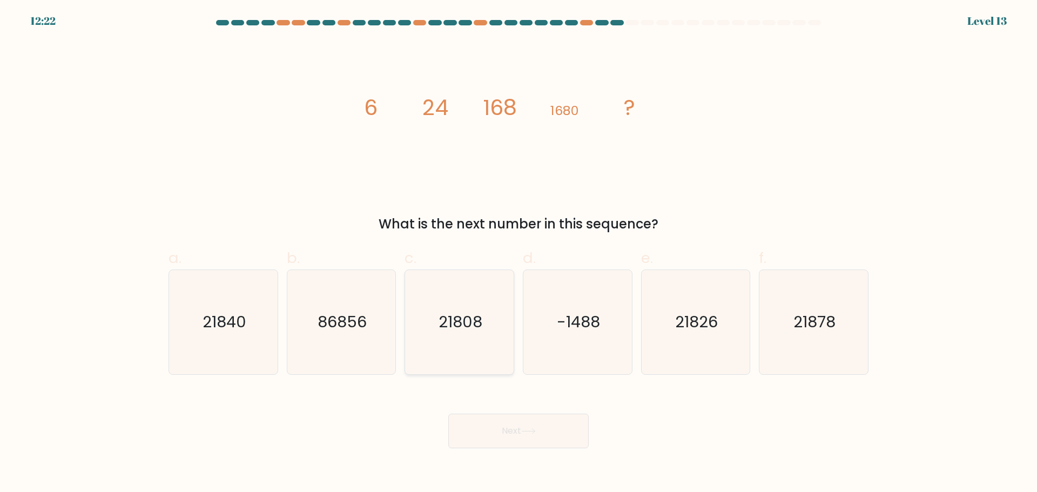
click at [473, 335] on icon "21808" at bounding box center [459, 322] width 104 height 104
click at [519, 253] on input "c. 21808" at bounding box center [519, 249] width 1 height 7
radio input "true"
click at [490, 427] on button "Next" at bounding box center [518, 431] width 140 height 35
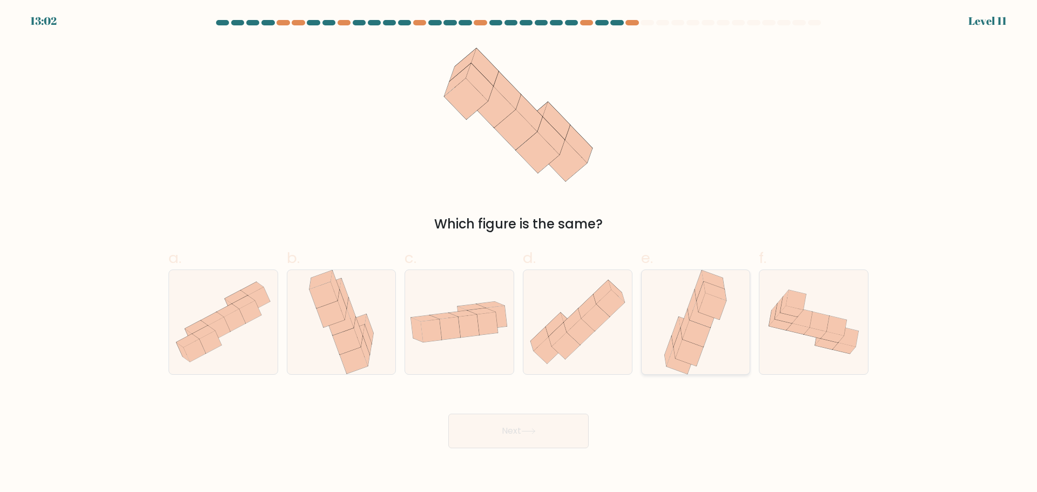
click at [682, 297] on icon at bounding box center [695, 322] width 69 height 104
click at [519, 253] on input "e." at bounding box center [519, 249] width 1 height 7
radio input "true"
click at [549, 428] on button "Next" at bounding box center [518, 431] width 140 height 35
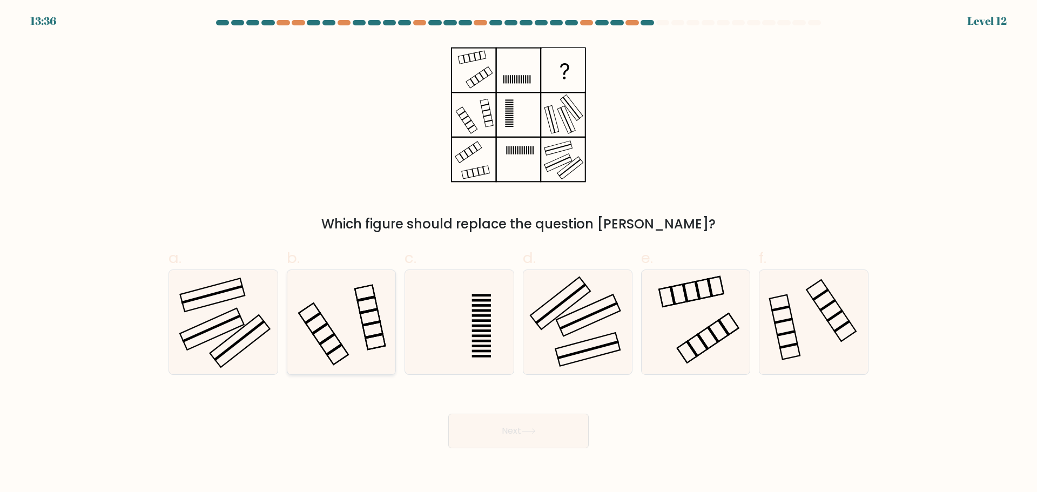
click at [321, 332] on icon at bounding box center [341, 322] width 104 height 104
click at [519, 253] on input "b." at bounding box center [519, 249] width 1 height 7
radio input "true"
click at [509, 426] on button "Next" at bounding box center [518, 431] width 140 height 35
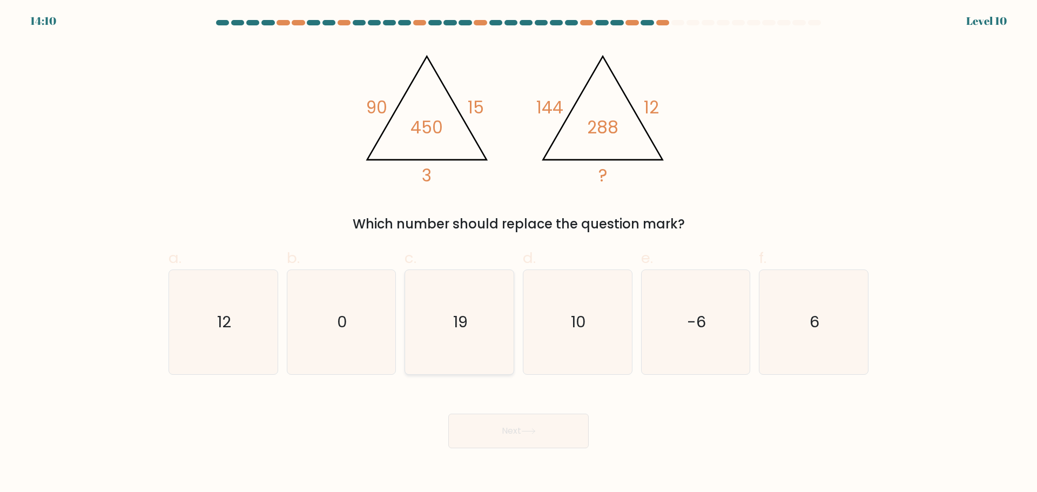
click at [486, 307] on icon "19" at bounding box center [459, 322] width 104 height 104
click at [519, 253] on input "c. 19" at bounding box center [519, 249] width 1 height 7
radio input "true"
click at [523, 407] on div "Next" at bounding box center [518, 418] width 713 height 61
click at [239, 328] on icon "12" at bounding box center [223, 322] width 104 height 104
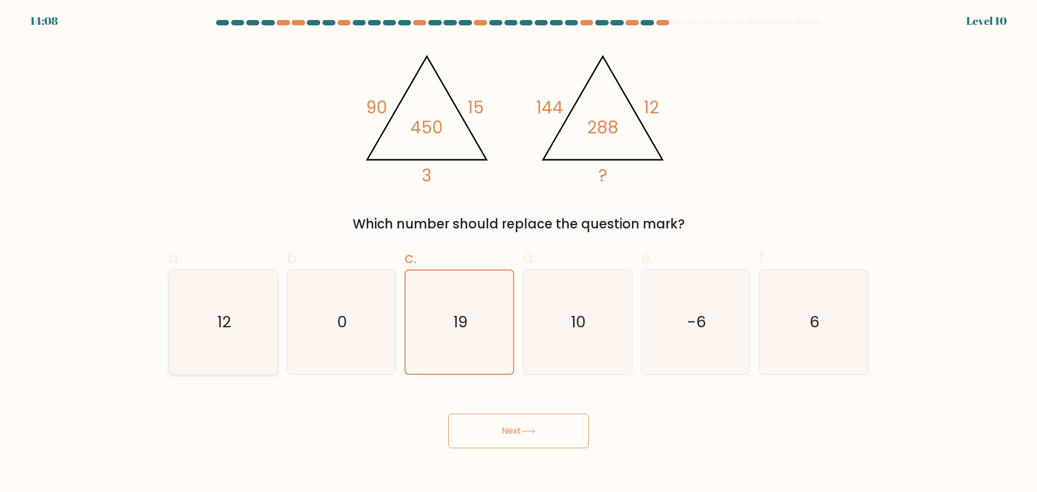
click at [519, 253] on input "a. 12" at bounding box center [519, 249] width 1 height 7
radio input "true"
click at [495, 411] on div "Next" at bounding box center [518, 418] width 713 height 61
click at [508, 432] on button "Next" at bounding box center [518, 431] width 140 height 35
click at [527, 433] on icon at bounding box center [528, 431] width 15 height 6
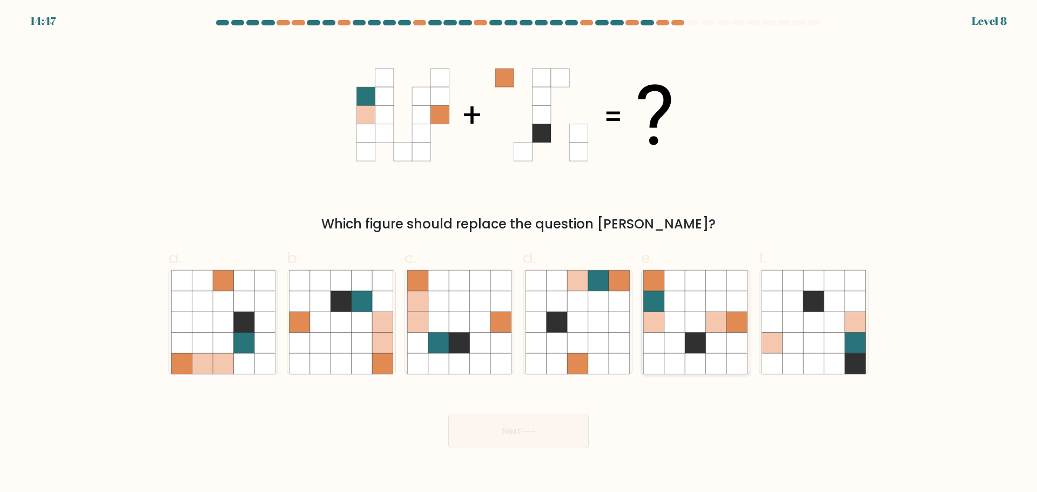
click at [707, 316] on icon at bounding box center [716, 322] width 21 height 21
click at [519, 253] on input "e." at bounding box center [519, 249] width 1 height 7
radio input "true"
click at [510, 404] on div "Next" at bounding box center [518, 418] width 713 height 61
click at [518, 419] on button "Next" at bounding box center [518, 431] width 140 height 35
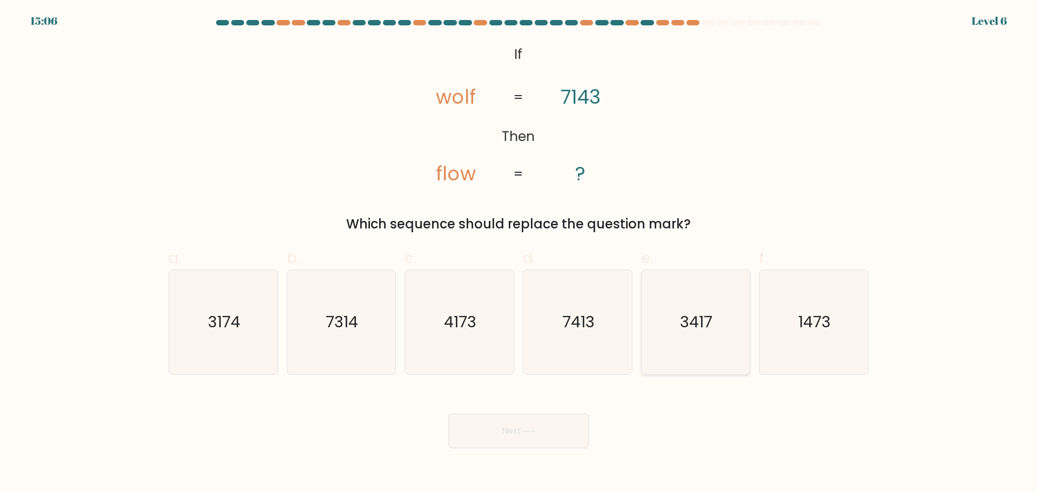
click at [703, 323] on text "3417" at bounding box center [697, 322] width 32 height 22
click at [519, 253] on input "e. 3417" at bounding box center [519, 249] width 1 height 7
radio input "true"
click at [532, 426] on button "Next" at bounding box center [518, 431] width 140 height 35
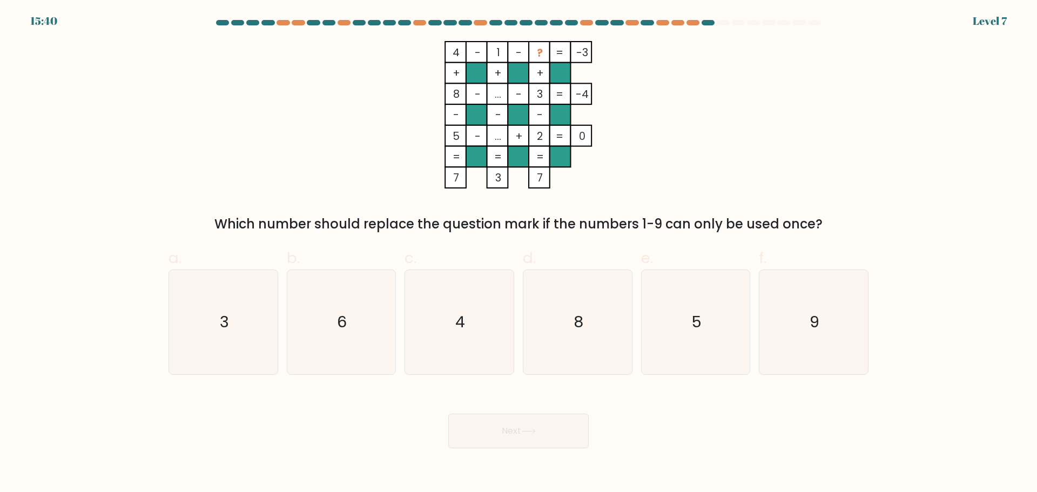
click at [541, 96] on tspan "3" at bounding box center [540, 93] width 6 height 15
click at [461, 52] on rect at bounding box center [455, 52] width 21 height 21
click at [496, 50] on tspan "1" at bounding box center [498, 52] width 4 height 15
click at [488, 55] on rect at bounding box center [497, 52] width 21 height 21
click at [492, 56] on rect at bounding box center [497, 52] width 21 height 21
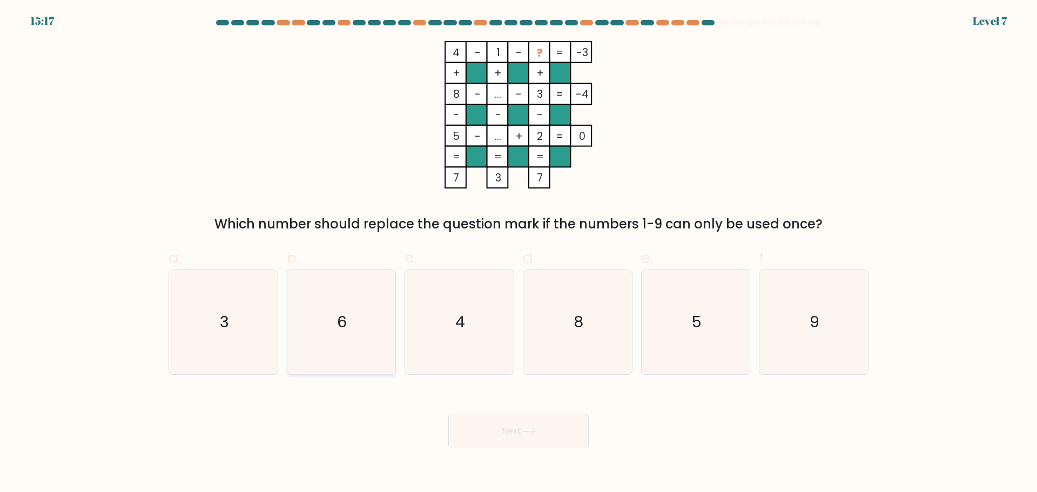
click at [387, 328] on icon "6" at bounding box center [341, 322] width 104 height 104
click at [519, 253] on input "b. 6" at bounding box center [519, 249] width 1 height 7
radio input "true"
click at [499, 416] on button "Next" at bounding box center [518, 431] width 140 height 35
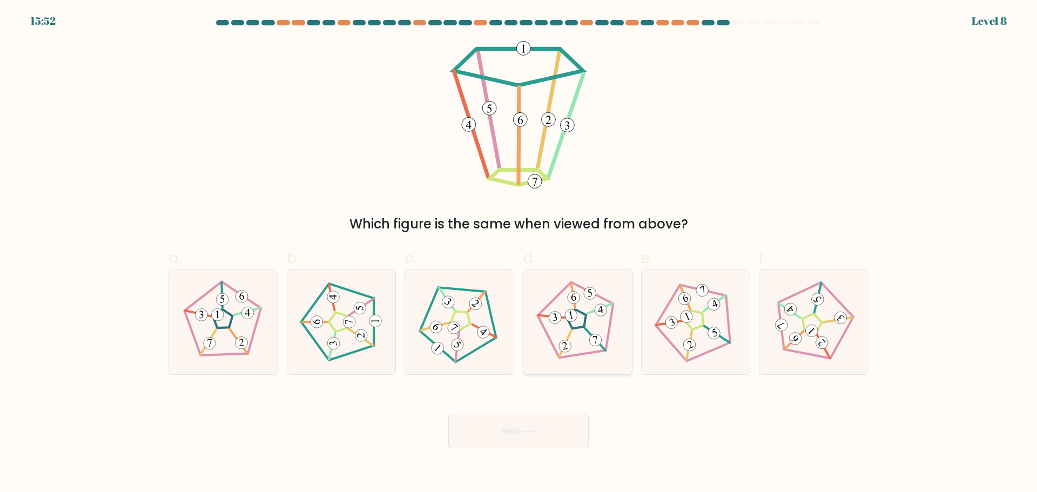
click at [595, 342] on 678 at bounding box center [596, 340] width 14 height 14
click at [519, 253] on input "d." at bounding box center [519, 249] width 1 height 7
radio input "true"
click at [457, 345] on 433 at bounding box center [457, 345] width 17 height 17
click at [519, 253] on input "c." at bounding box center [519, 249] width 1 height 7
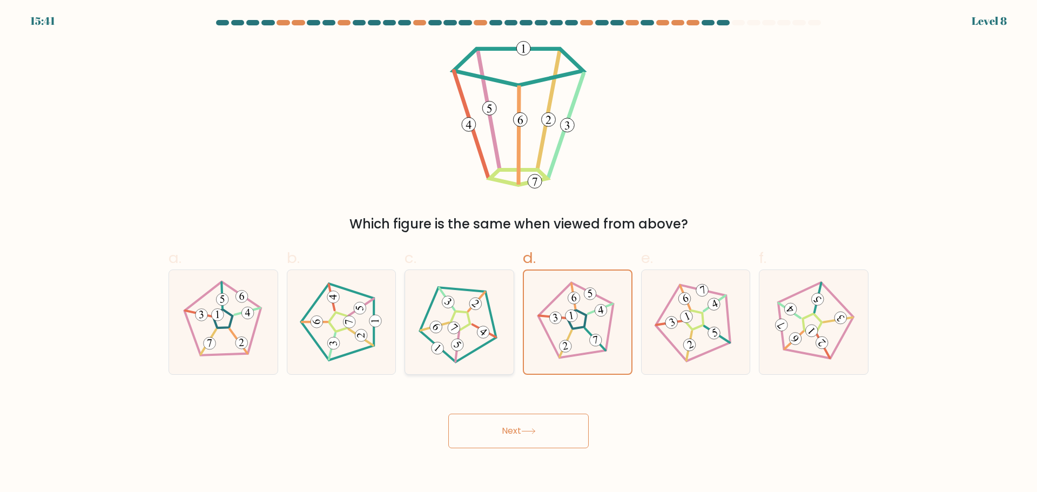
radio input "true"
click at [503, 438] on button "Next" at bounding box center [518, 431] width 140 height 35
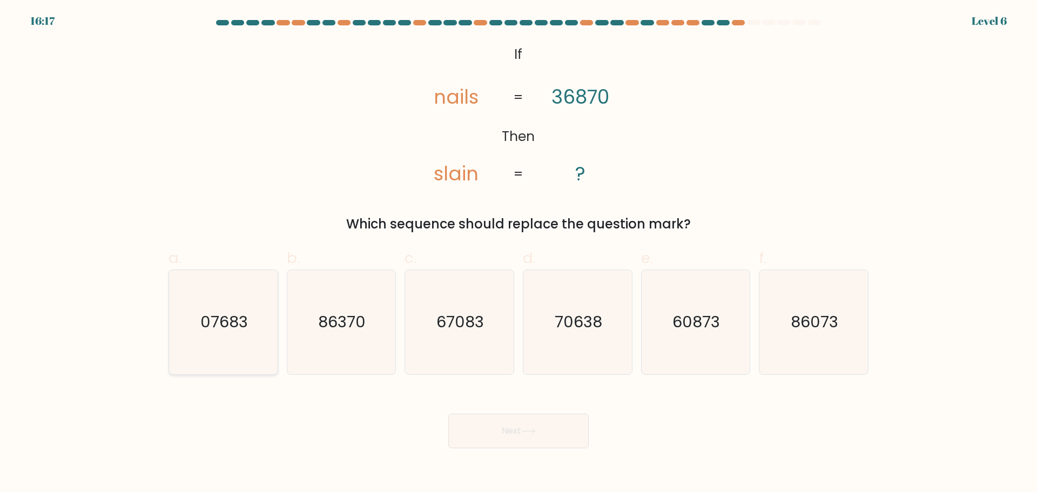
click at [234, 313] on text "07683" at bounding box center [224, 322] width 48 height 22
click at [519, 253] on input "a. 07683" at bounding box center [519, 249] width 1 height 7
radio input "true"
click at [519, 441] on button "Next" at bounding box center [518, 431] width 140 height 35
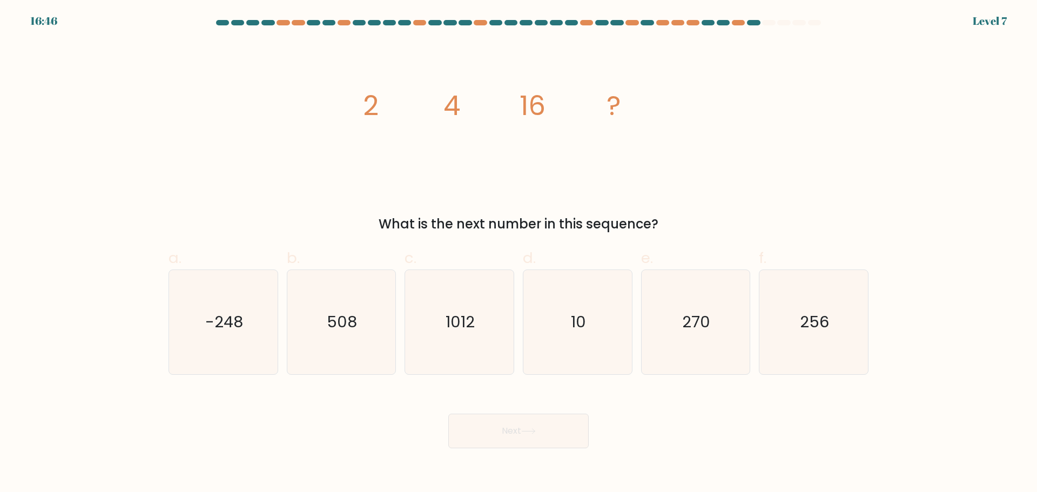
click at [768, 395] on div "Next" at bounding box center [518, 418] width 713 height 61
click at [748, 348] on icon "270" at bounding box center [695, 322] width 104 height 104
click at [519, 253] on input "e. 270" at bounding box center [519, 249] width 1 height 7
radio input "true"
click at [801, 341] on icon "256" at bounding box center [814, 322] width 104 height 104
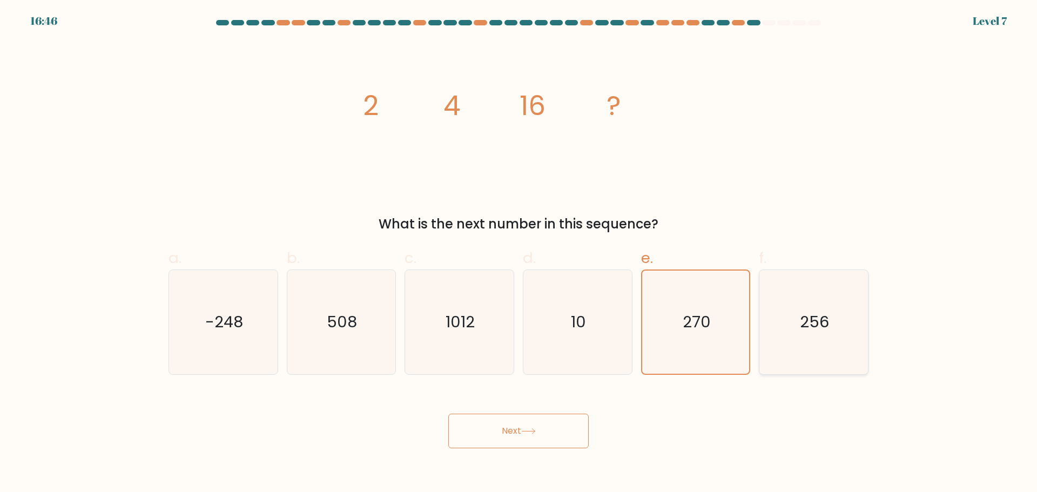
click at [519, 253] on input "f. 256" at bounding box center [519, 249] width 1 height 7
radio input "true"
click at [567, 435] on button "Next" at bounding box center [518, 431] width 140 height 35
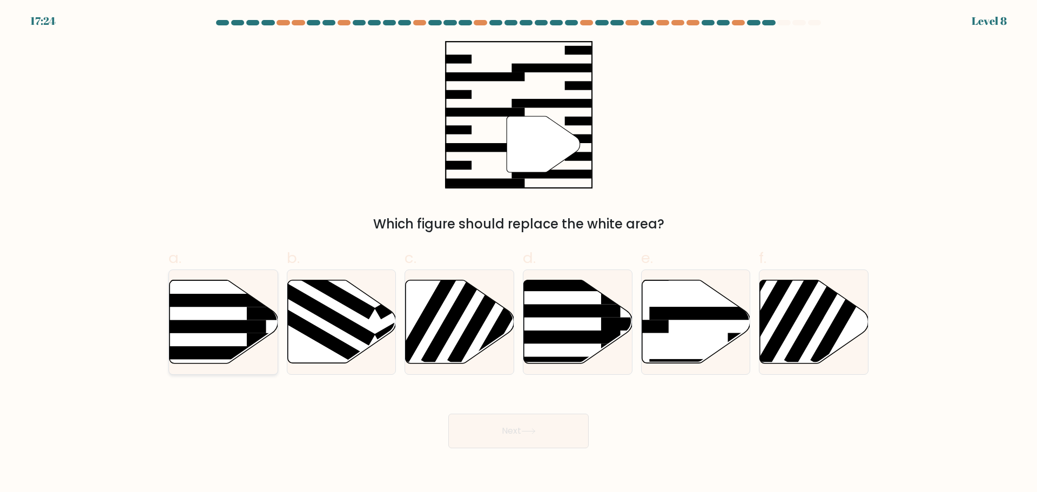
click at [247, 324] on rect at bounding box center [207, 326] width 118 height 13
click at [519, 253] on input "a." at bounding box center [519, 249] width 1 height 7
radio input "true"
click at [513, 429] on button "Next" at bounding box center [518, 431] width 140 height 35
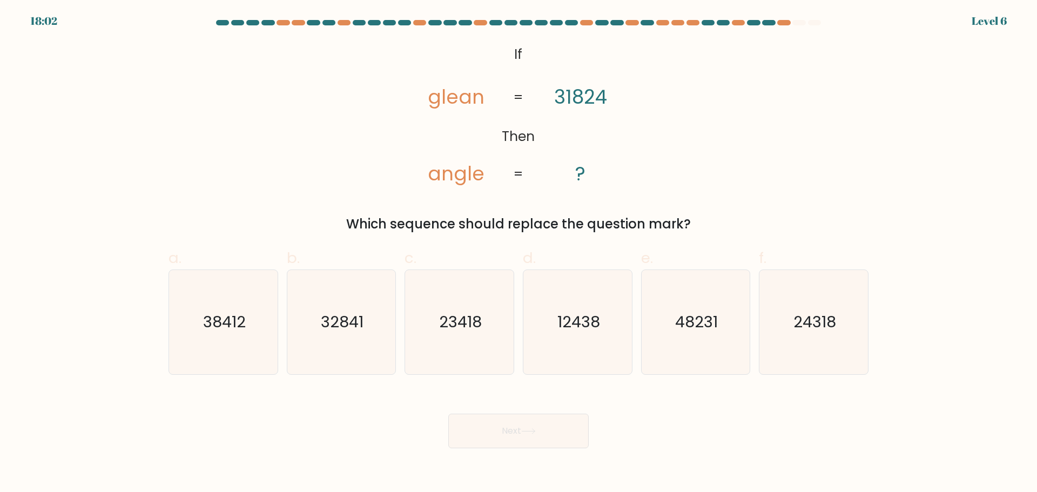
click at [462, 103] on tspan "glean" at bounding box center [456, 97] width 57 height 26
click at [476, 101] on tspan "glean" at bounding box center [456, 97] width 57 height 26
click at [428, 109] on icon "@import url('https://fonts.googleapis.com/css?family=Abril+Fatface:400,100,100i…" at bounding box center [519, 114] width 240 height 147
click at [796, 331] on text "24318" at bounding box center [815, 322] width 43 height 22
click at [519, 253] on input "f. 24318" at bounding box center [519, 249] width 1 height 7
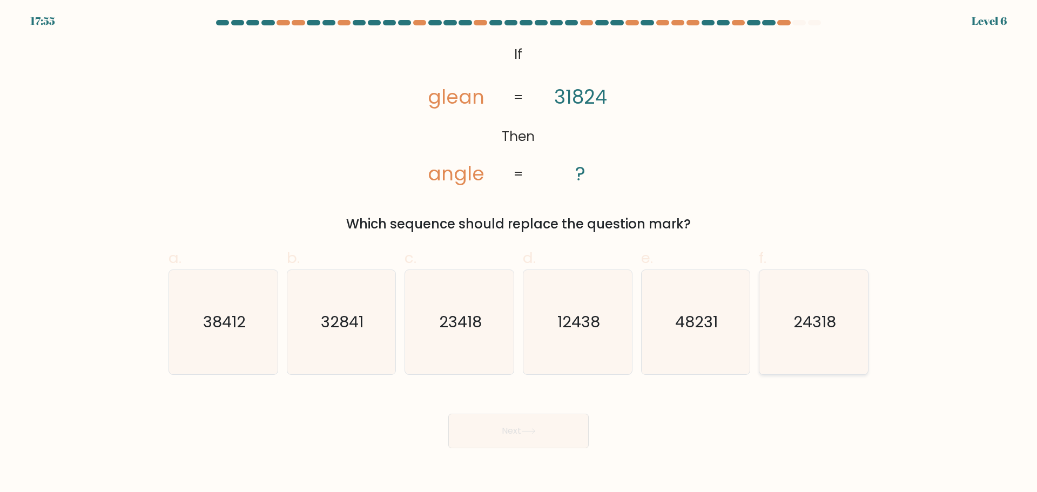
radio input "true"
click at [519, 428] on button "Next" at bounding box center [518, 431] width 140 height 35
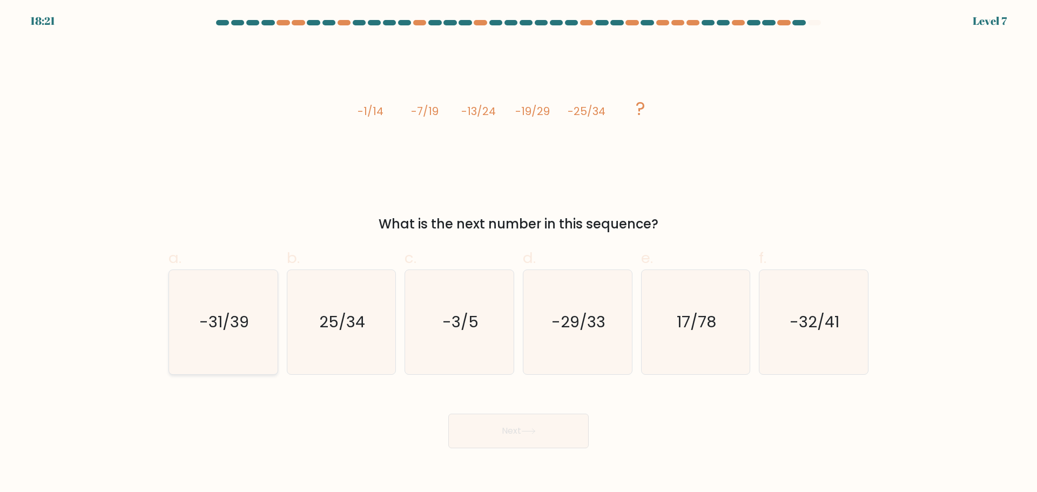
click at [234, 326] on text "-31/39" at bounding box center [224, 322] width 50 height 22
click at [519, 253] on input "a. -31/39" at bounding box center [519, 249] width 1 height 7
radio input "true"
click at [514, 416] on button "Next" at bounding box center [518, 431] width 140 height 35
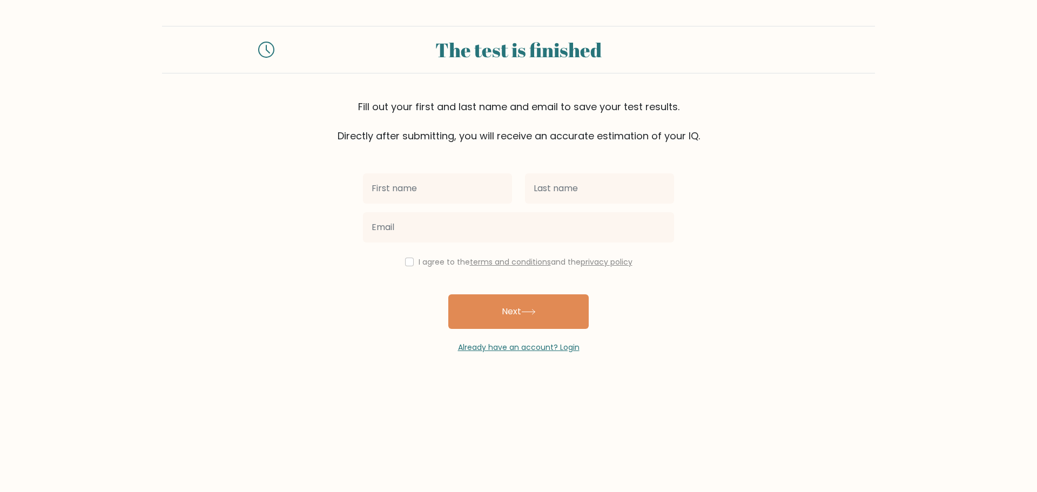
click at [427, 193] on input "text" at bounding box center [437, 188] width 149 height 30
type input "j"
type input "john kurt"
type input "dilan"
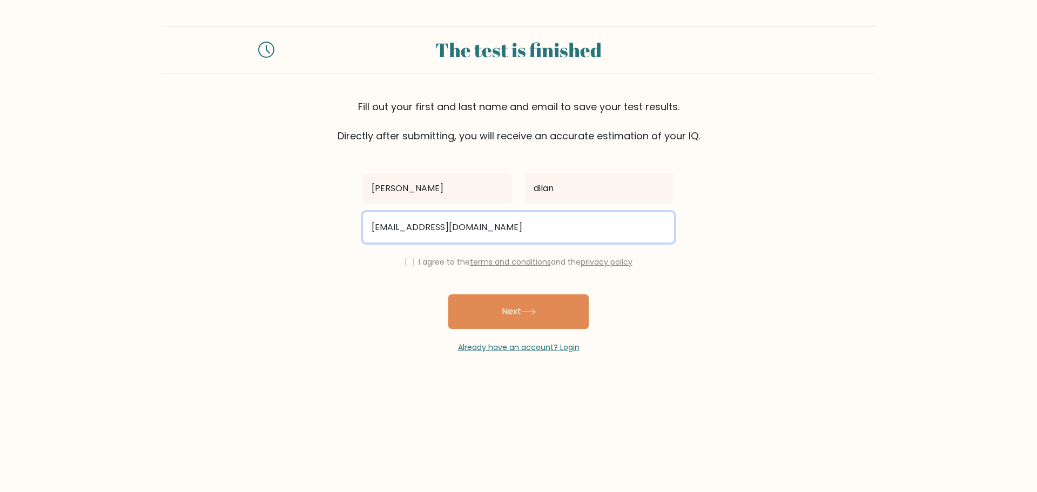
type input "dilanjohnkurt@gmail.com"
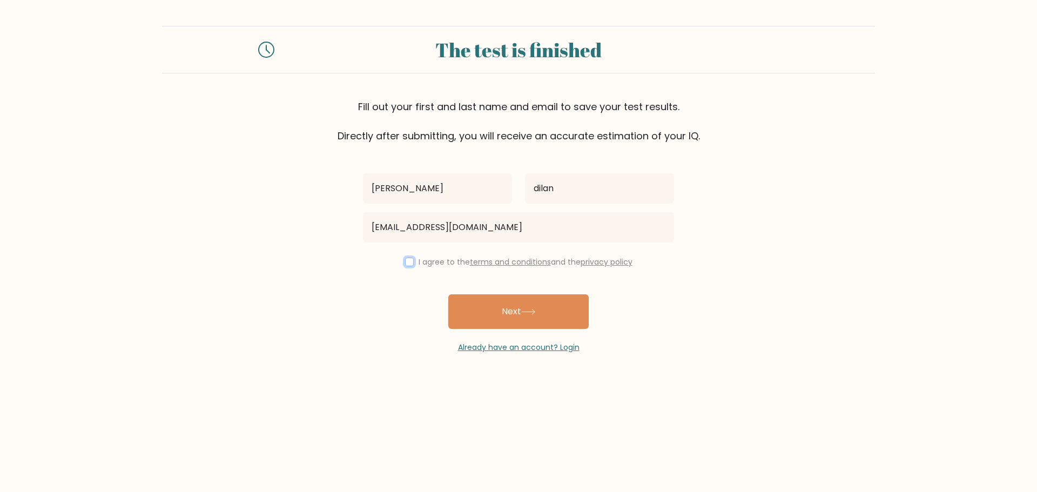
click at [405, 265] on input "checkbox" at bounding box center [409, 262] width 9 height 9
checkbox input "true"
click at [521, 315] on button "Next" at bounding box center [518, 311] width 140 height 35
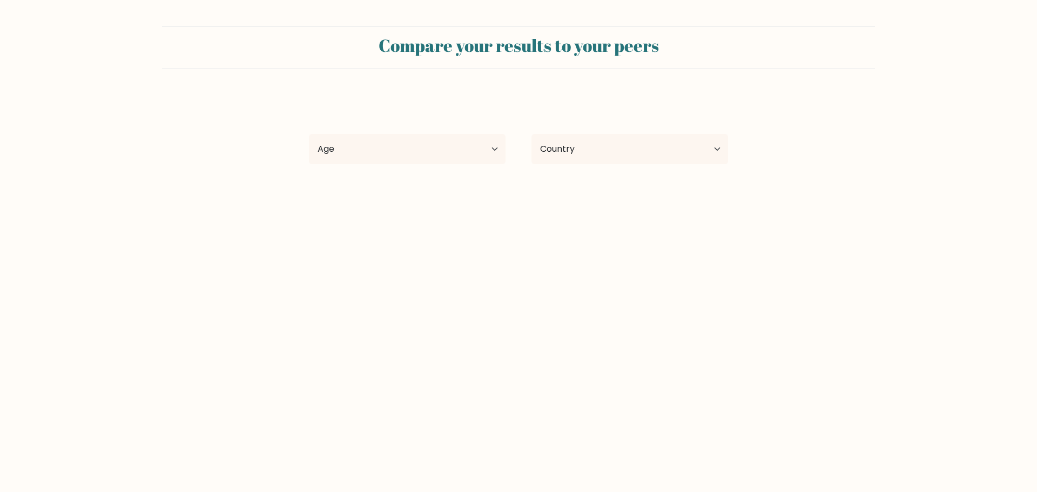
select select "PH"
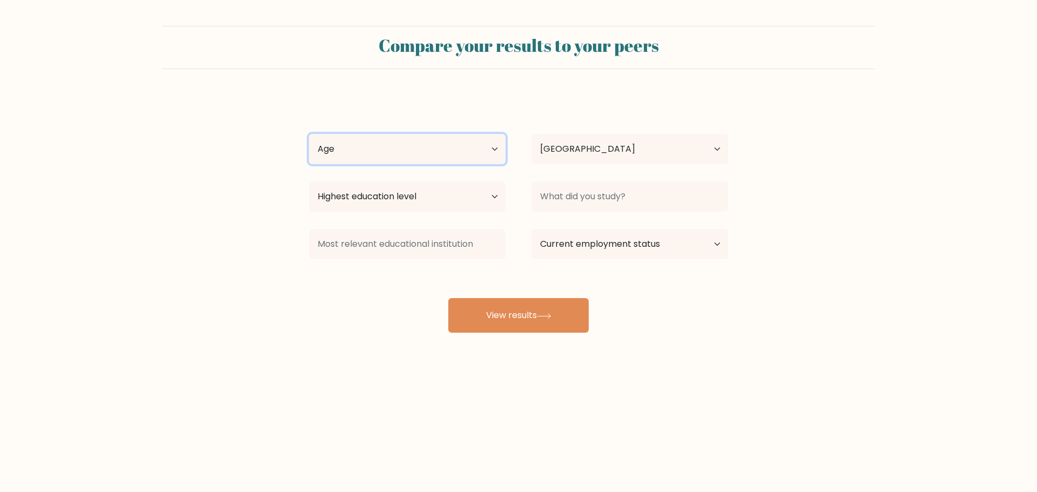
click at [446, 145] on select "Age Under 18 years old 18-24 years old 25-34 years old 35-44 years old 45-54 ye…" at bounding box center [407, 149] width 197 height 30
select select "18_24"
click at [309, 134] on select "Age Under 18 years old 18-24 years old 25-34 years old 35-44 years old 45-54 ye…" at bounding box center [407, 149] width 197 height 30
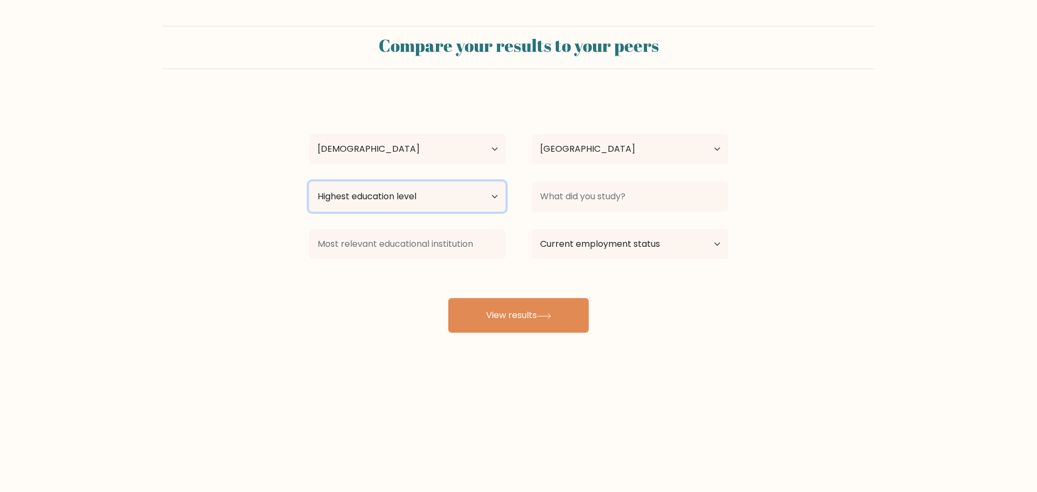
click at [463, 196] on select "Highest education level No schooling Primary Lower Secondary Upper Secondary Oc…" at bounding box center [407, 197] width 197 height 30
click at [309, 182] on select "Highest education level No schooling Primary Lower Secondary Upper Secondary Oc…" at bounding box center [407, 197] width 197 height 30
click at [434, 208] on select "Highest education level No schooling Primary Lower Secondary Upper Secondary Oc…" at bounding box center [407, 197] width 197 height 30
select select "bachelors_degree"
click at [309, 182] on select "Highest education level No schooling Primary Lower Secondary Upper Secondary Oc…" at bounding box center [407, 197] width 197 height 30
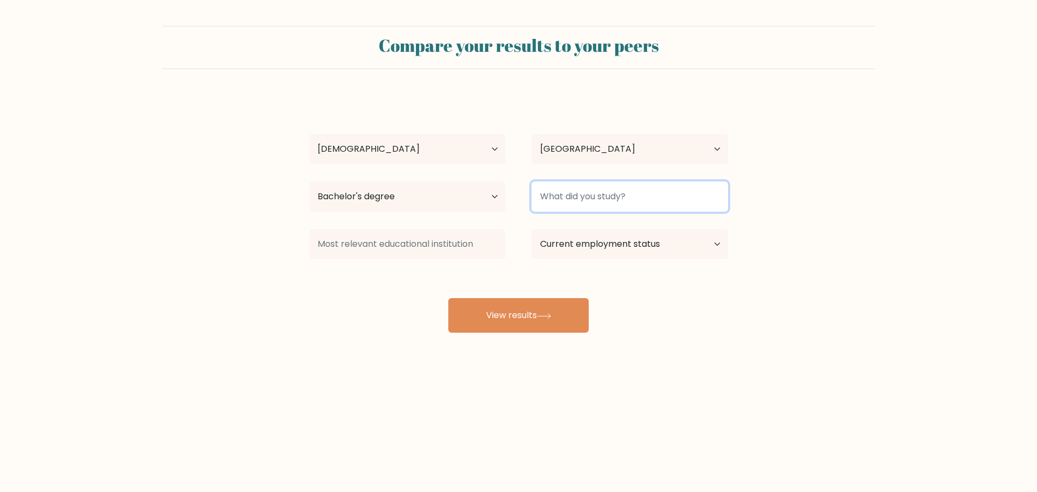
click at [596, 192] on input at bounding box center [630, 197] width 197 height 30
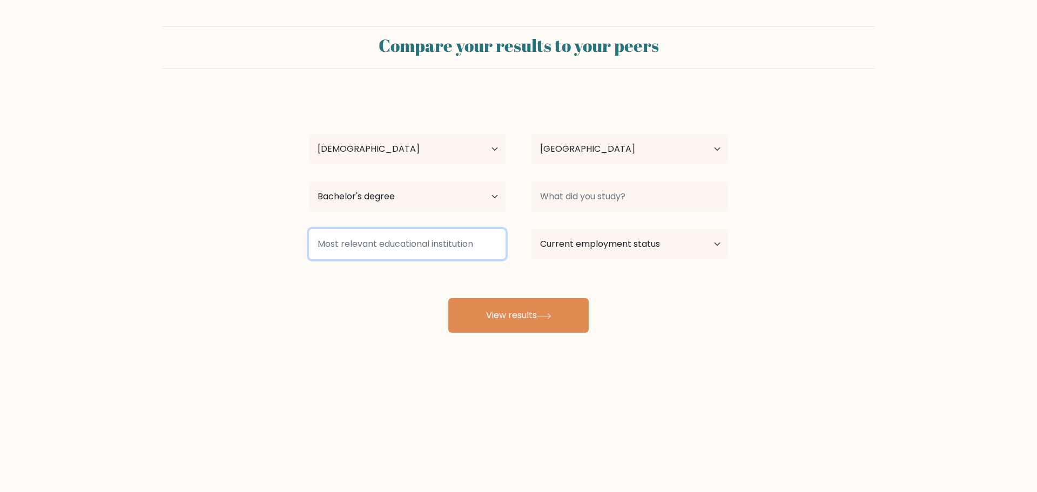
click at [478, 248] on input at bounding box center [407, 244] width 197 height 30
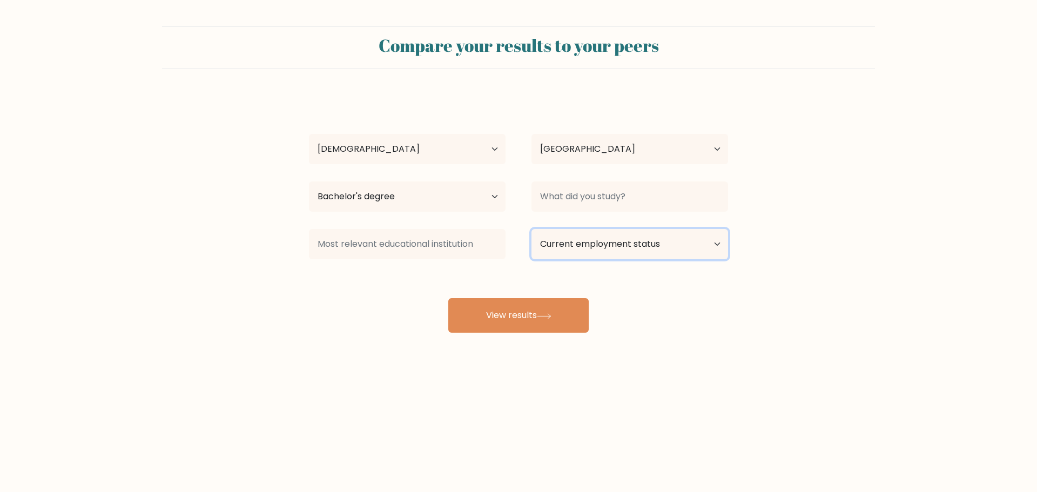
click at [584, 250] on select "Current employment status Employed Student Retired Other / prefer not to answer" at bounding box center [630, 244] width 197 height 30
select select "student"
click at [532, 229] on select "Current employment status Employed Student Retired Other / prefer not to answer" at bounding box center [630, 244] width 197 height 30
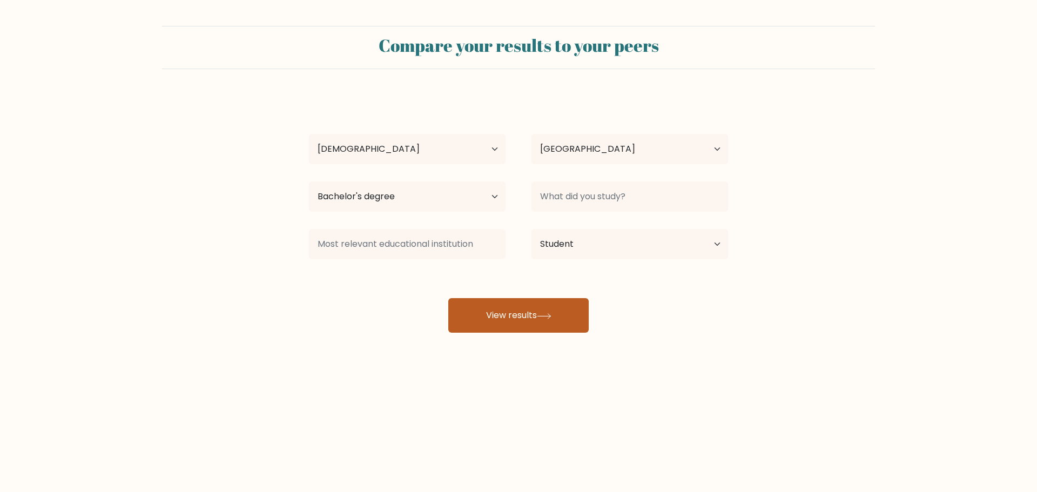
click at [541, 311] on button "View results" at bounding box center [518, 315] width 140 height 35
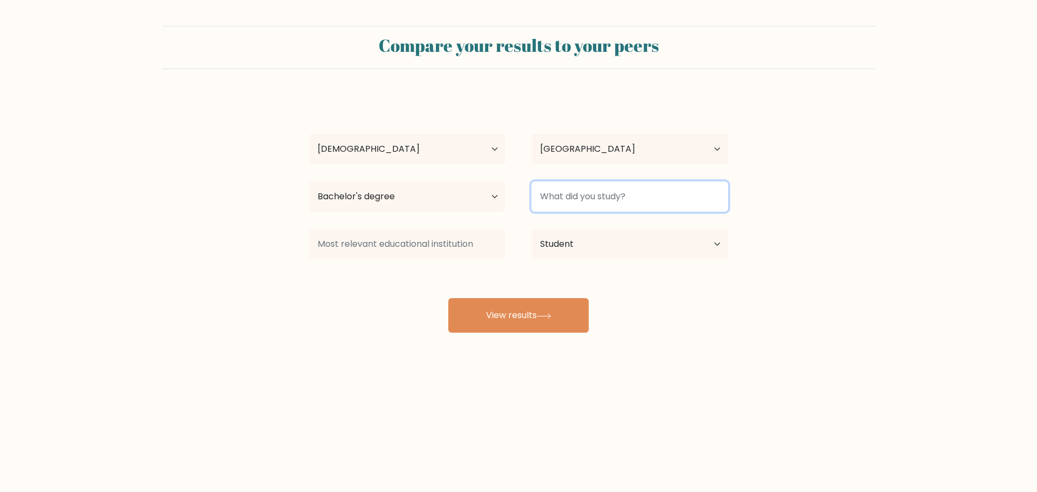
click at [636, 198] on input at bounding box center [630, 197] width 197 height 30
type input "B"
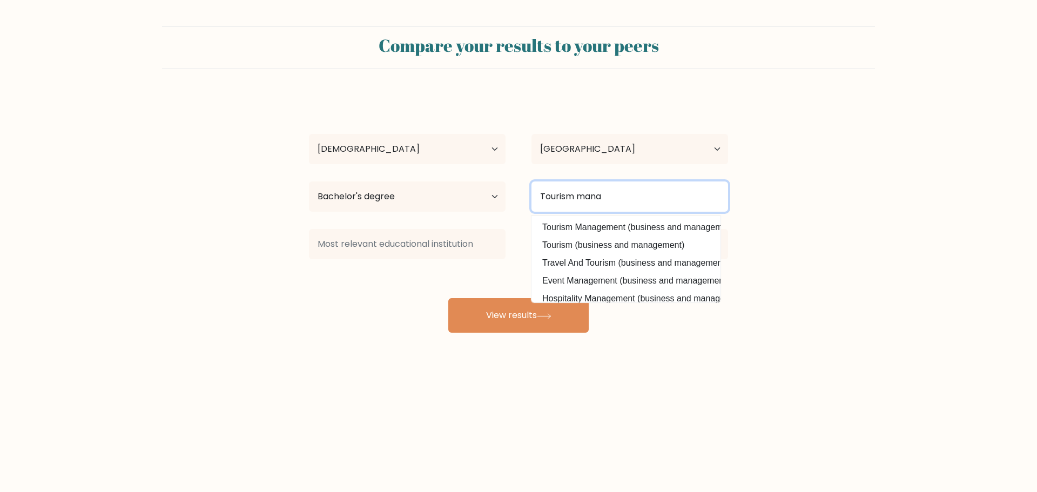
drag, startPoint x: 628, startPoint y: 198, endPoint x: 489, endPoint y: 194, distance: 138.9
click at [484, 200] on div "Highest education level No schooling Primary Lower Secondary Upper Secondary Oc…" at bounding box center [518, 196] width 445 height 39
type input "H"
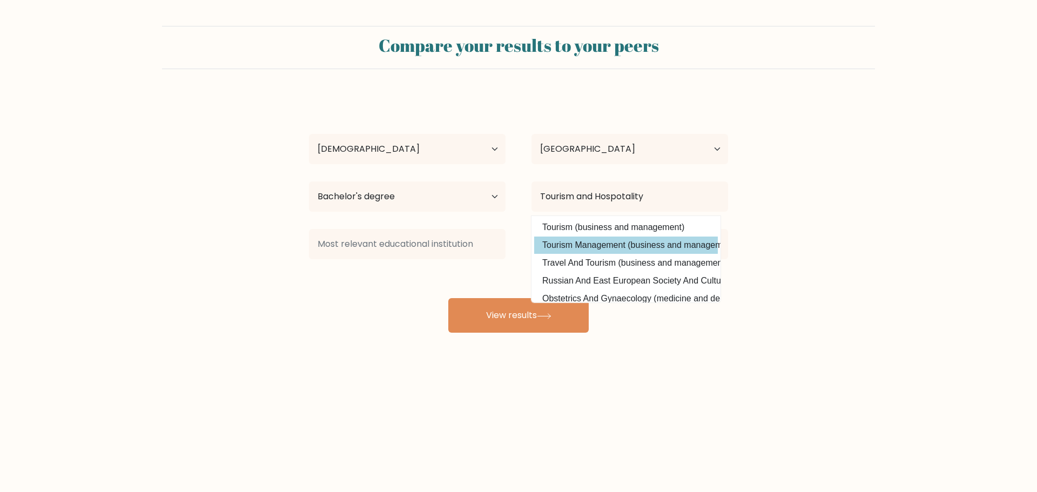
click at [620, 241] on option "Tourism Management (business and management)" at bounding box center [626, 245] width 184 height 17
type input "Tourism Management"
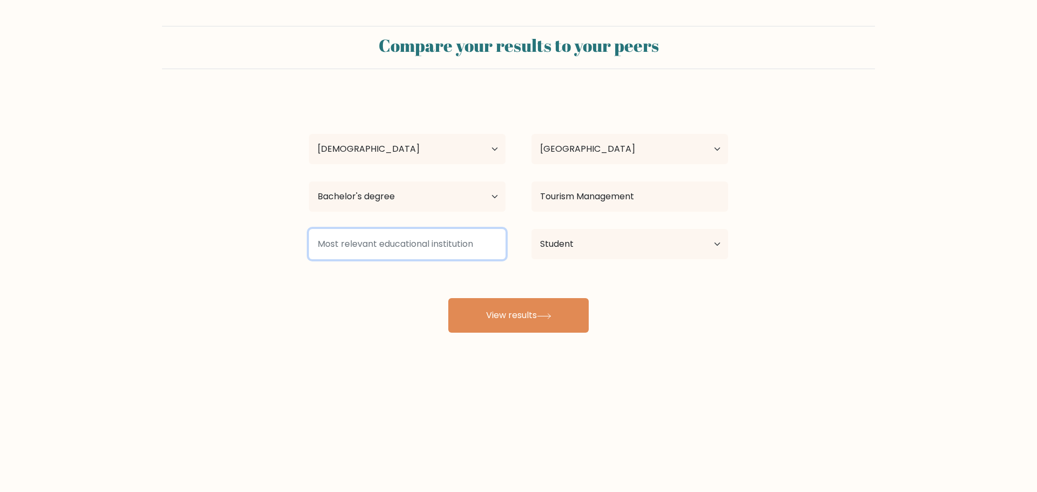
click at [429, 245] on input at bounding box center [407, 244] width 197 height 30
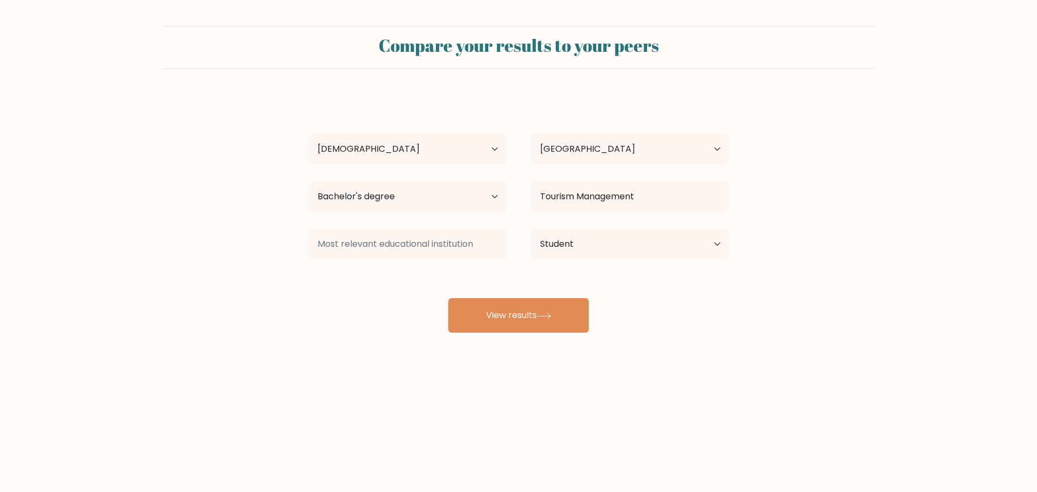
click at [494, 294] on div "john kurt dilan Age Under 18 years old 18-24 years old 25-34 years old 35-44 ye…" at bounding box center [519, 214] width 432 height 238
click at [509, 314] on button "View results" at bounding box center [518, 315] width 140 height 35
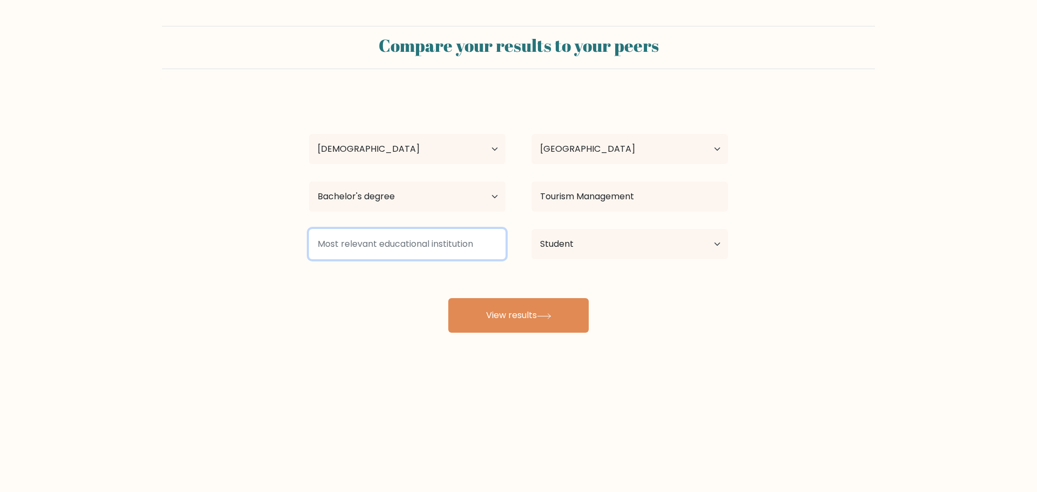
click at [445, 250] on input at bounding box center [407, 244] width 197 height 30
click at [482, 246] on input at bounding box center [407, 244] width 197 height 30
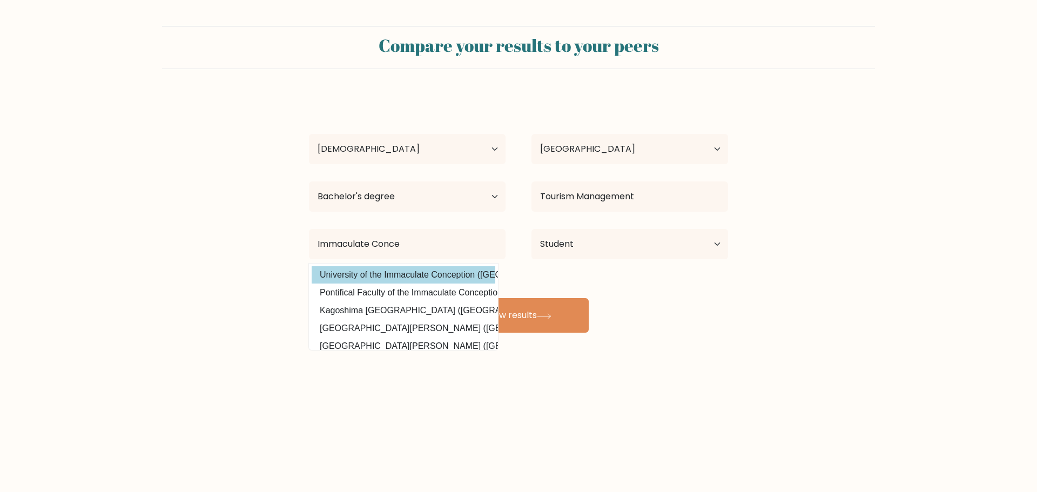
click at [393, 276] on div "john kurt dilan Age Under 18 years old 18-24 years old 25-34 years old 35-44 ye…" at bounding box center [519, 214] width 432 height 238
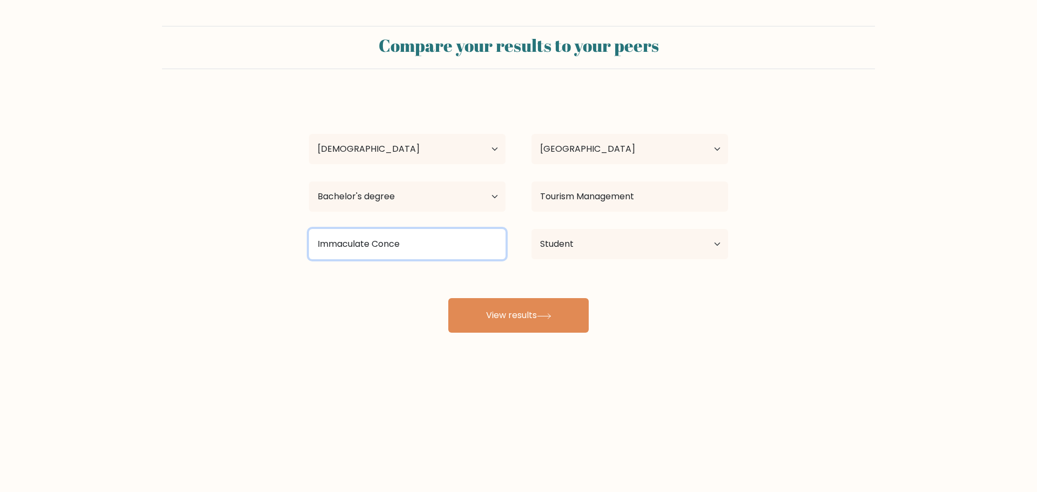
click at [434, 247] on input "Immaculate Conce" at bounding box center [407, 244] width 197 height 30
click at [434, 249] on input "Immaculate Conce" at bounding box center [407, 244] width 197 height 30
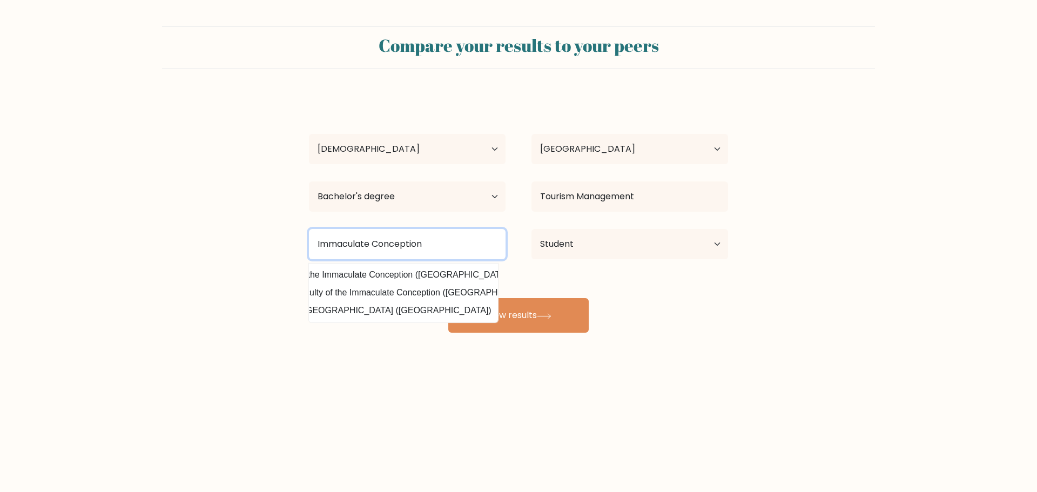
scroll to position [0, 64]
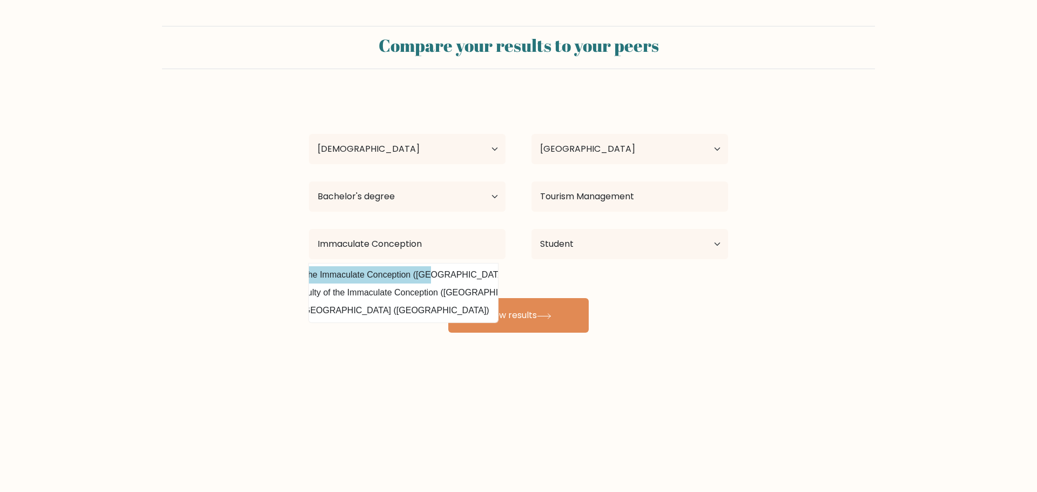
click at [408, 272] on option "University of the Immaculate Conception (Philippines)" at bounding box center [339, 274] width 184 height 17
type input "University of the Immaculate Conception"
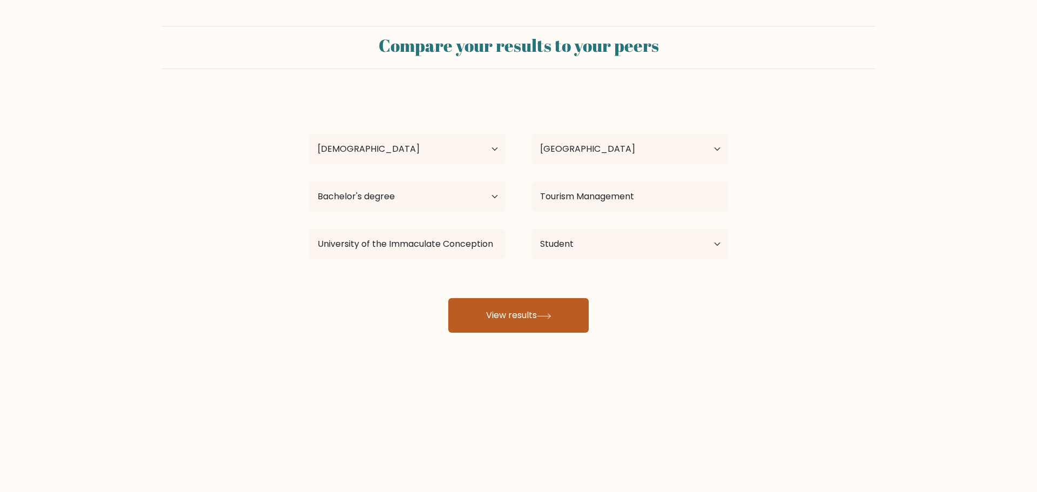
click at [495, 308] on button "View results" at bounding box center [518, 315] width 140 height 35
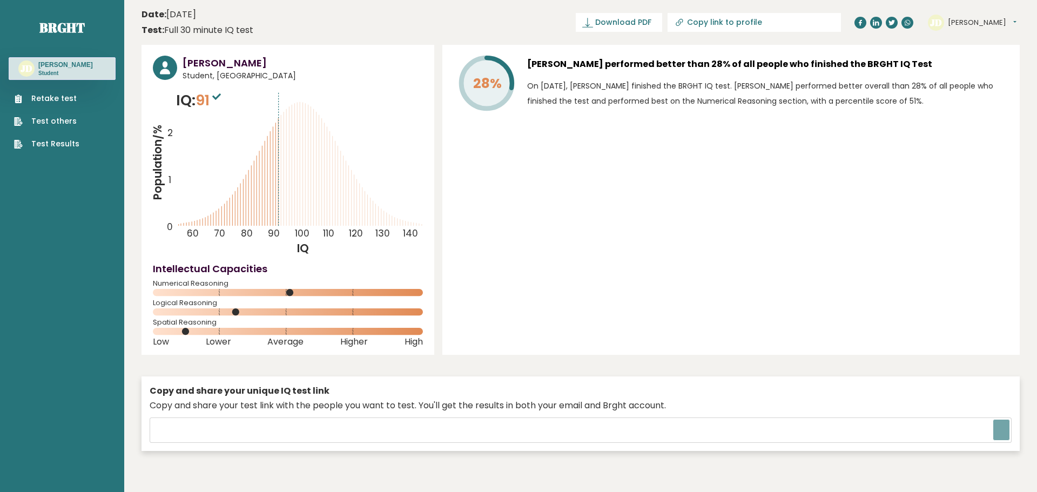
type input "[URL][DOMAIN_NAME]"
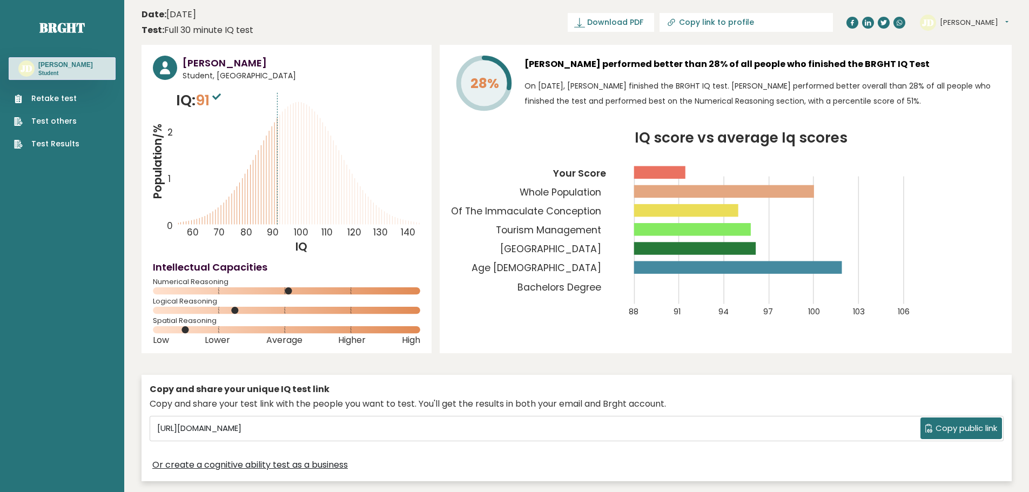
click at [212, 101] on span "91" at bounding box center [210, 100] width 28 height 20
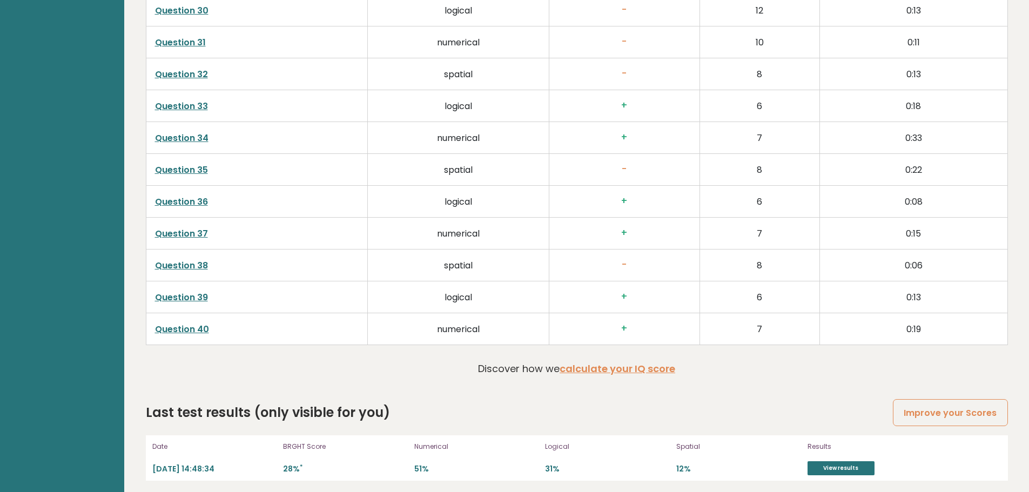
scroll to position [2800, 0]
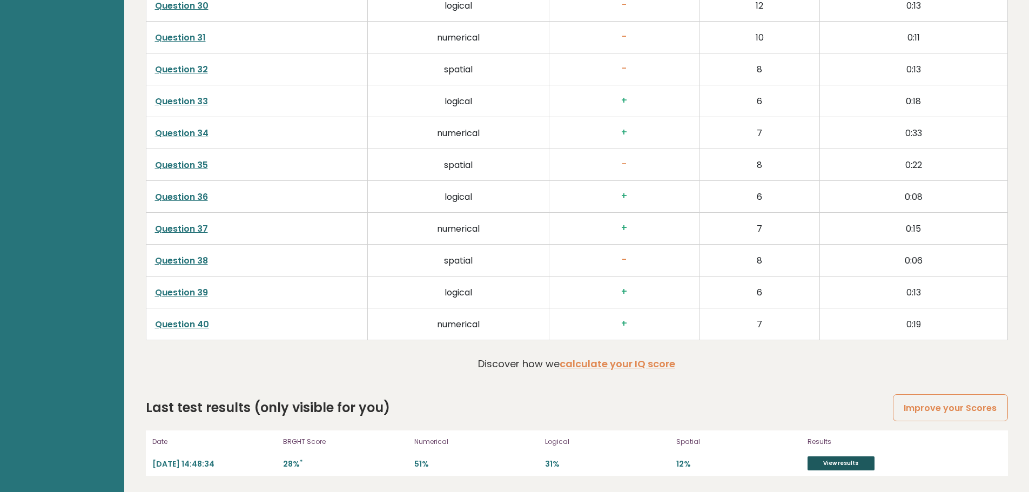
click at [857, 466] on link "View results" at bounding box center [841, 463] width 67 height 14
